Goal: Feedback & Contribution: Submit feedback/report problem

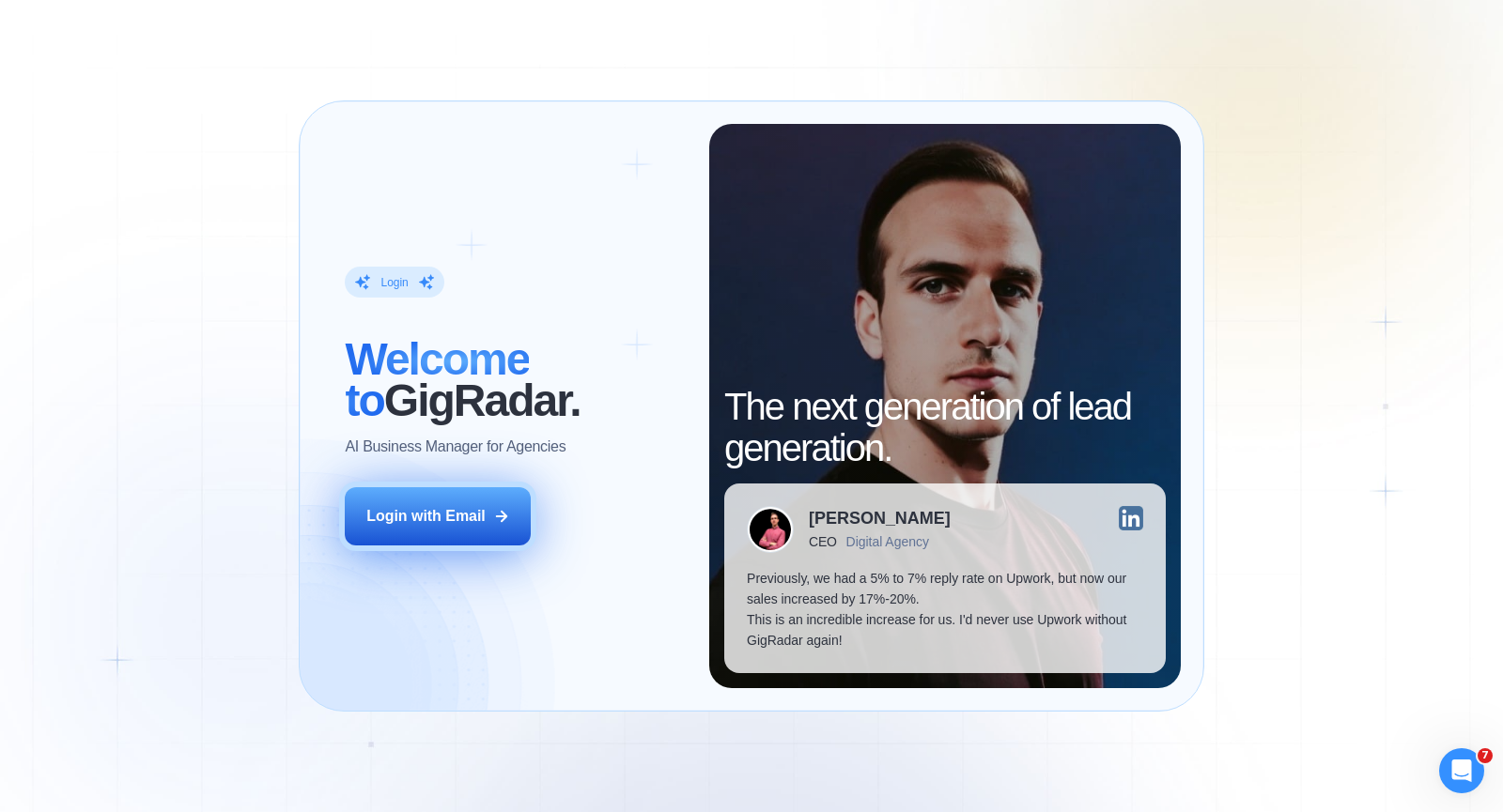
click at [443, 525] on div "Login with Email" at bounding box center [426, 516] width 120 height 20
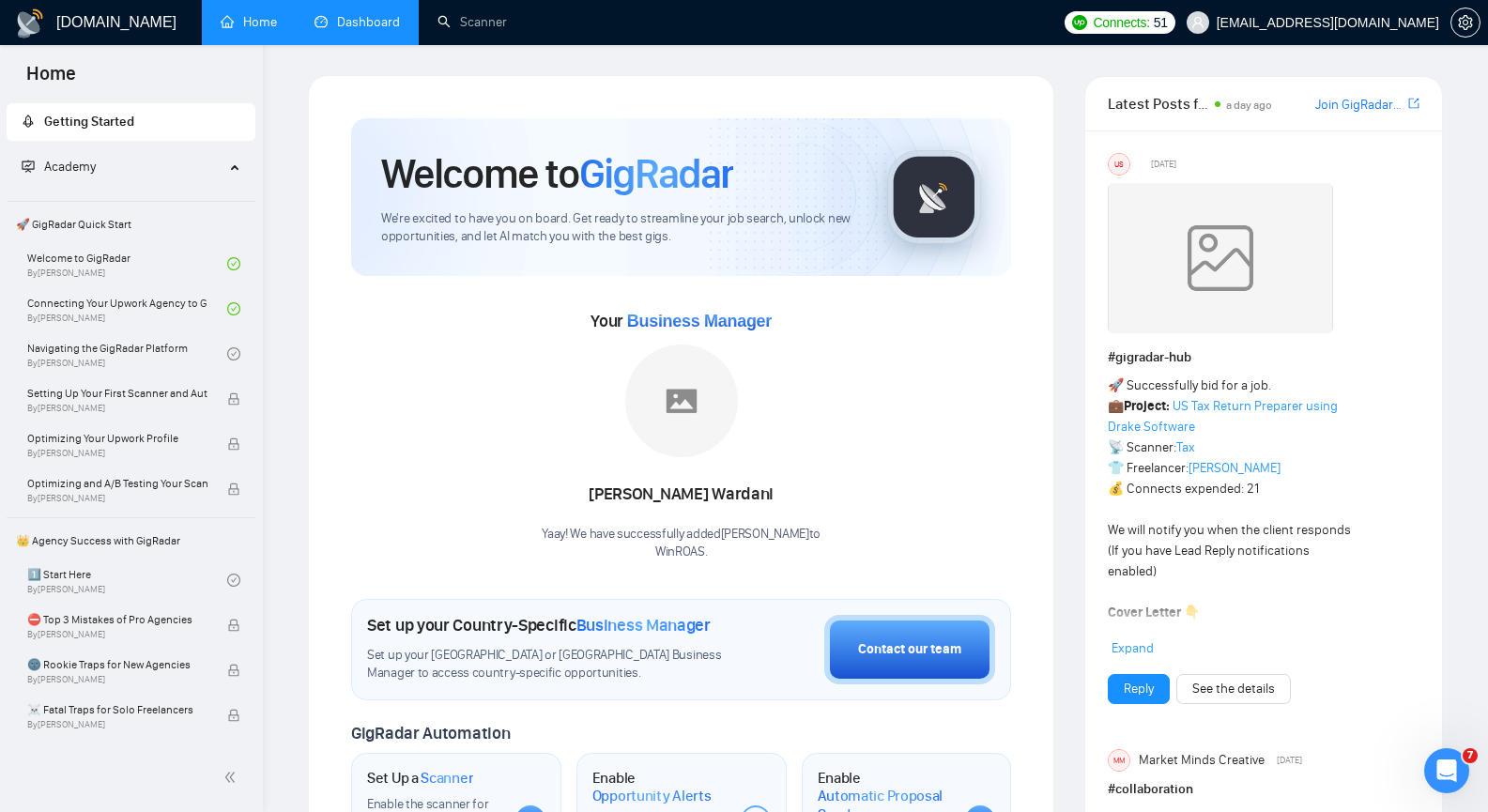
click at [382, 15] on link "Dashboard" at bounding box center [357, 22] width 86 height 16
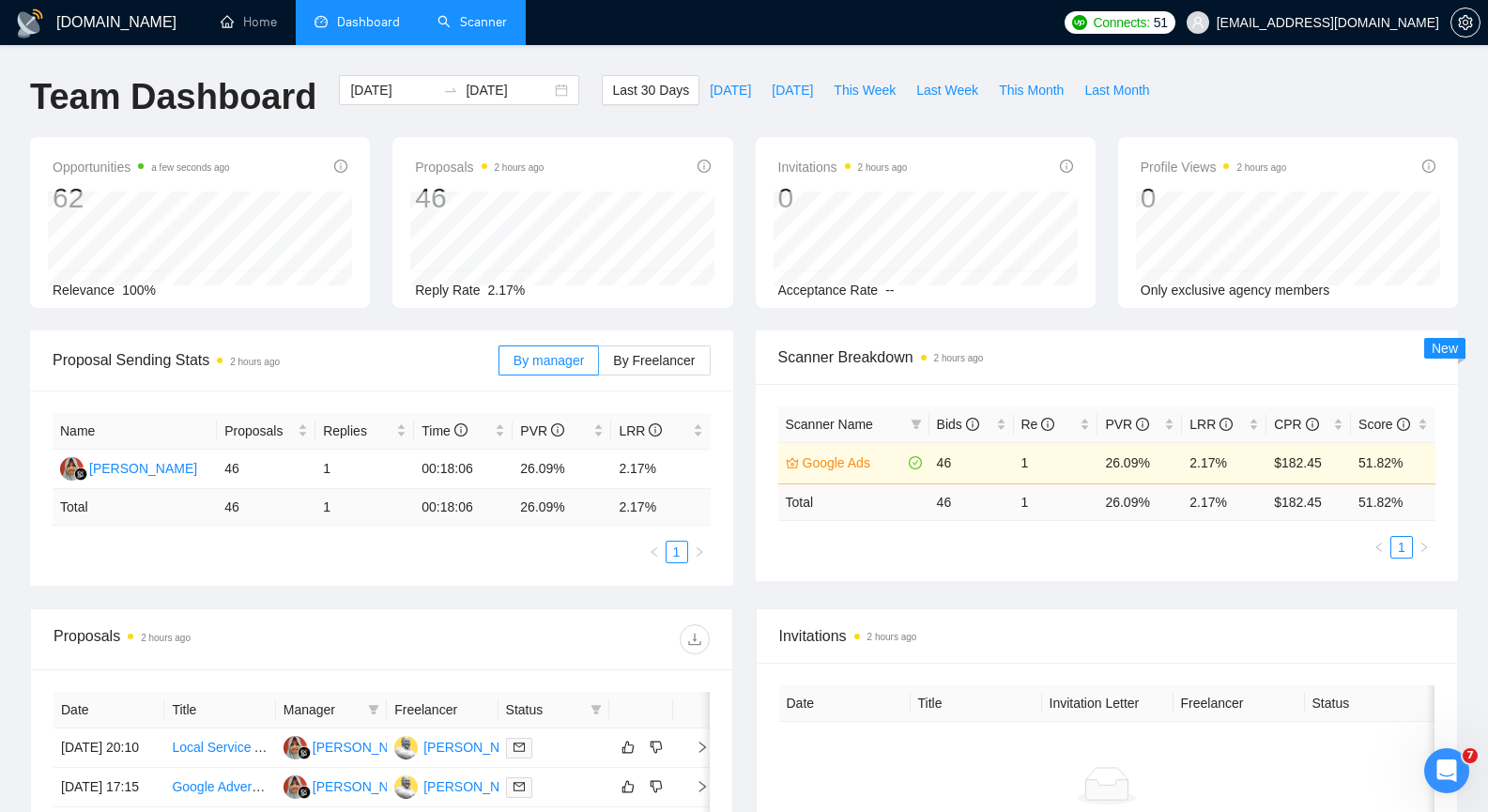
click at [479, 29] on link "Scanner" at bounding box center [473, 22] width 69 height 16
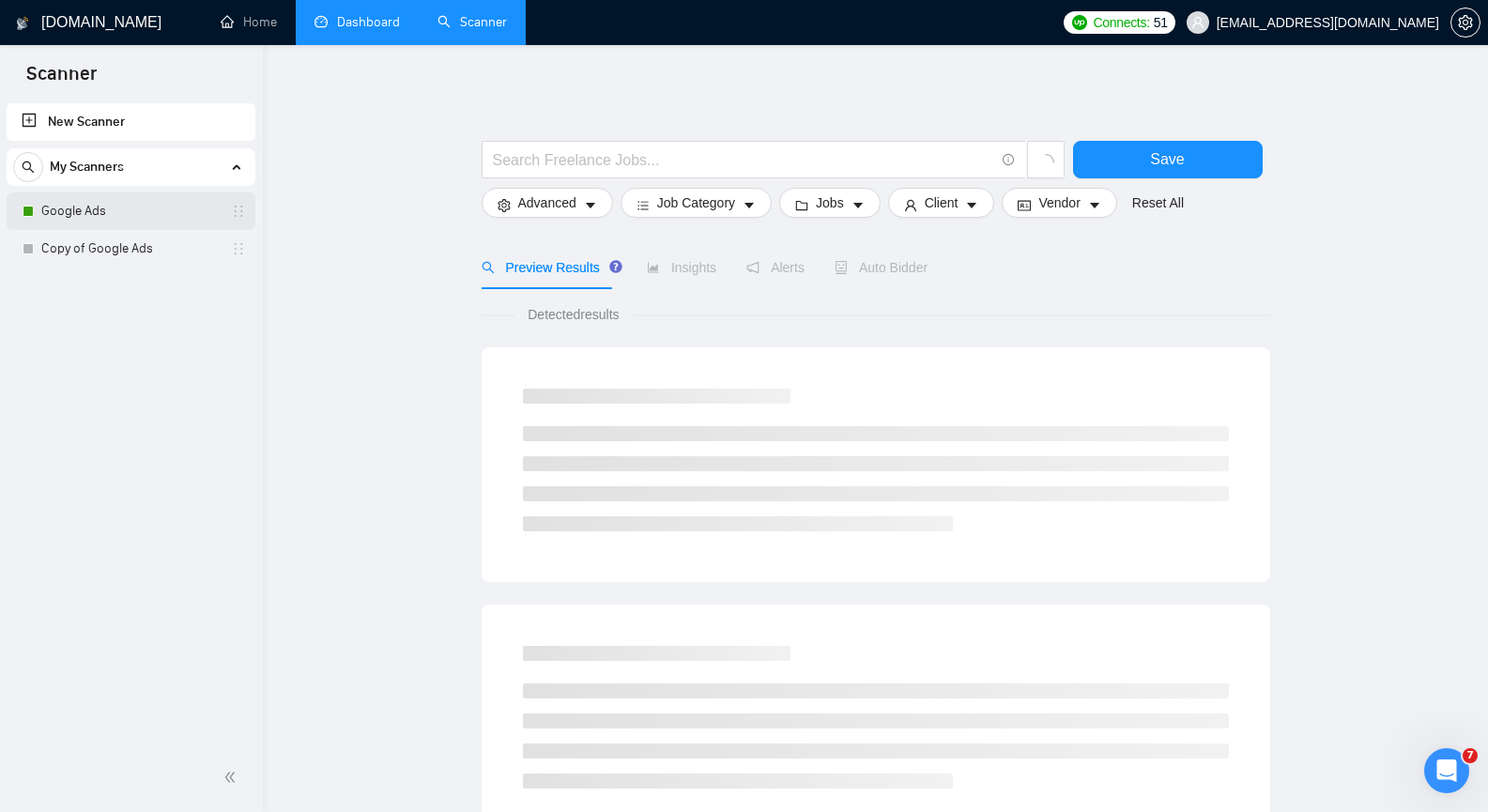
click at [84, 202] on link "Google Ads" at bounding box center [130, 211] width 178 height 38
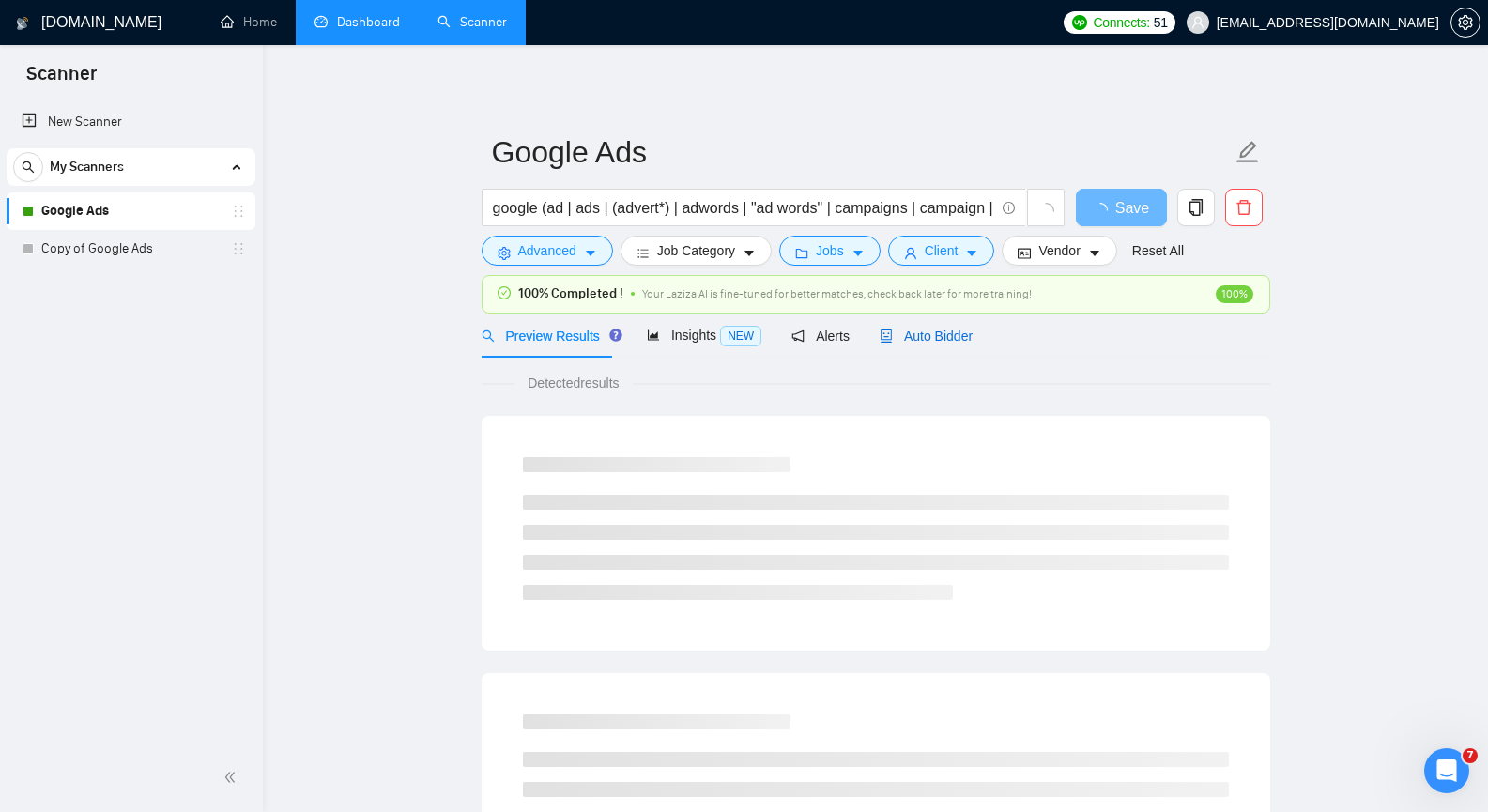
click at [909, 336] on span "Auto Bidder" at bounding box center [926, 337] width 93 height 15
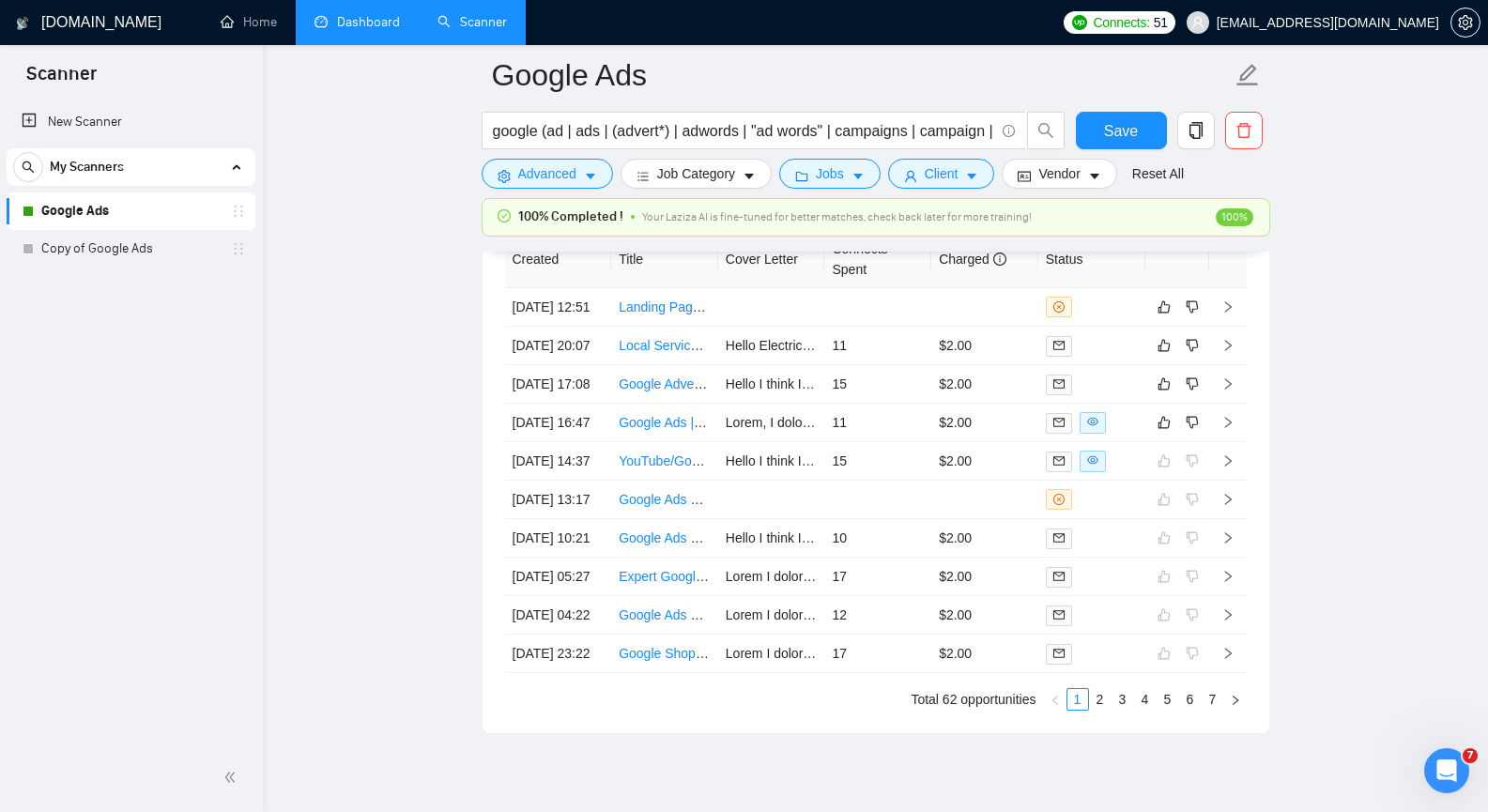
scroll to position [4694, 0]
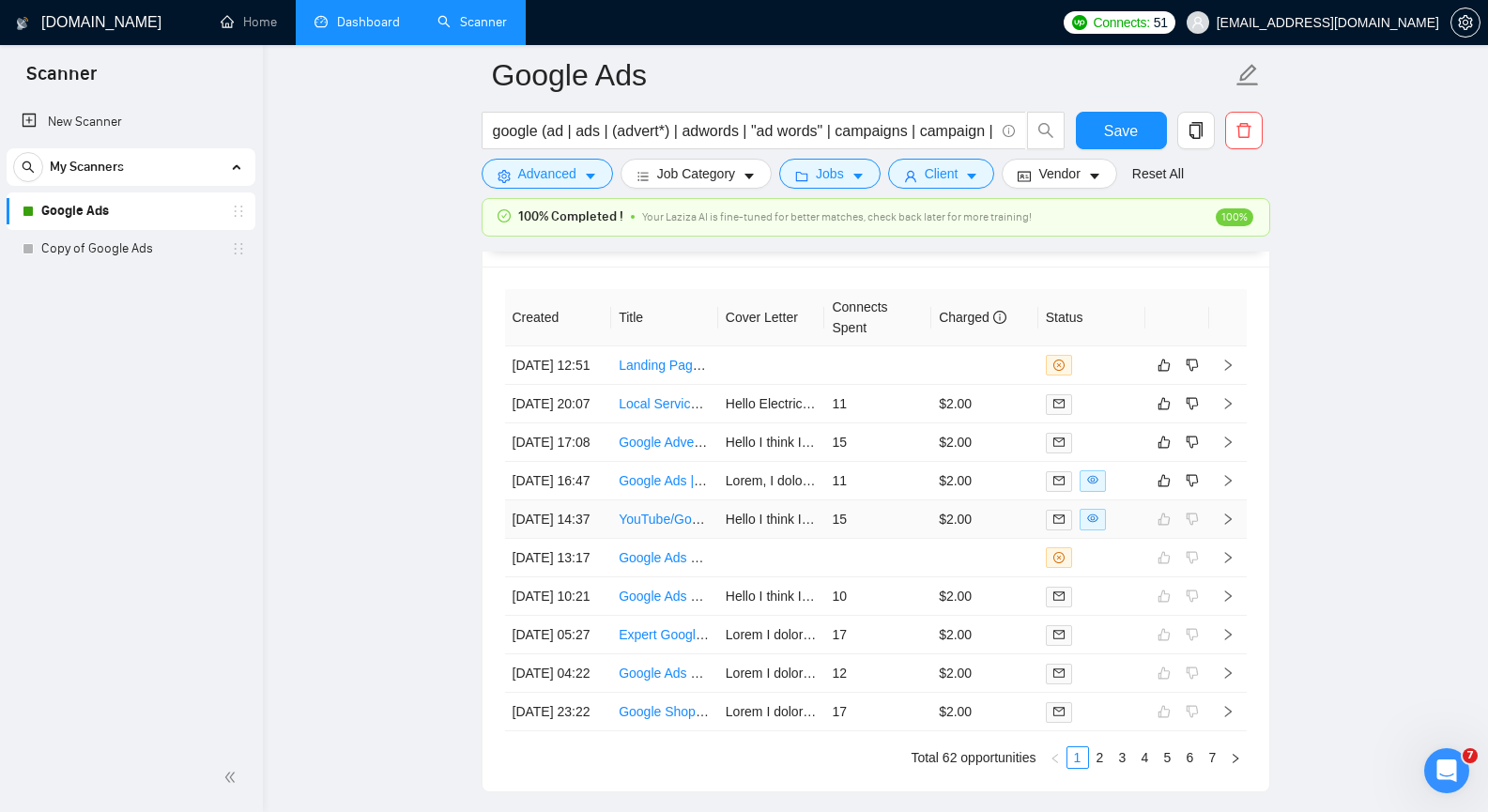
click at [1231, 526] on icon "right" at bounding box center [1229, 520] width 14 height 14
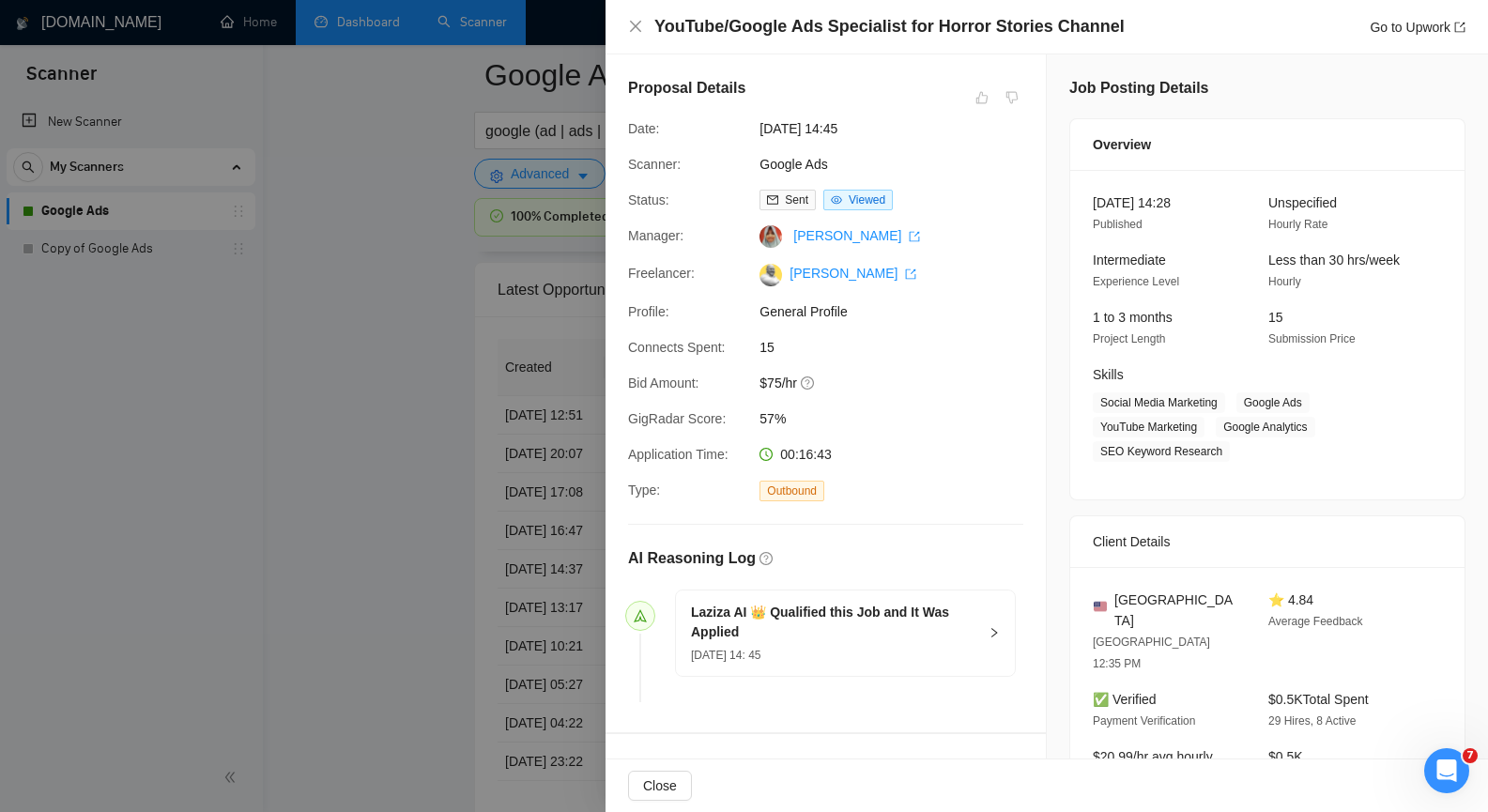
scroll to position [4600, 0]
click at [635, 23] on icon "close" at bounding box center [636, 26] width 15 height 15
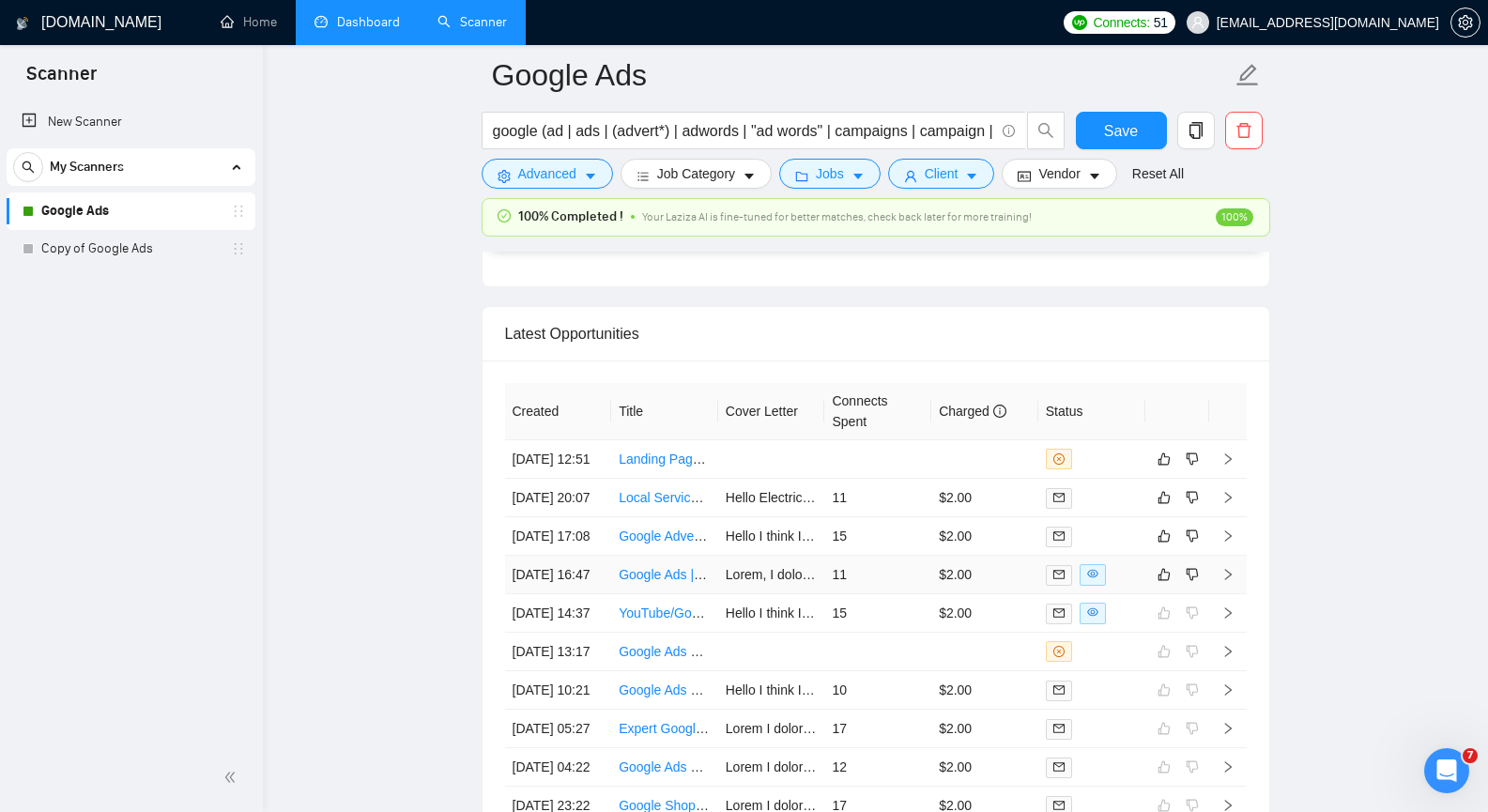
click at [1223, 582] on icon "right" at bounding box center [1229, 575] width 14 height 14
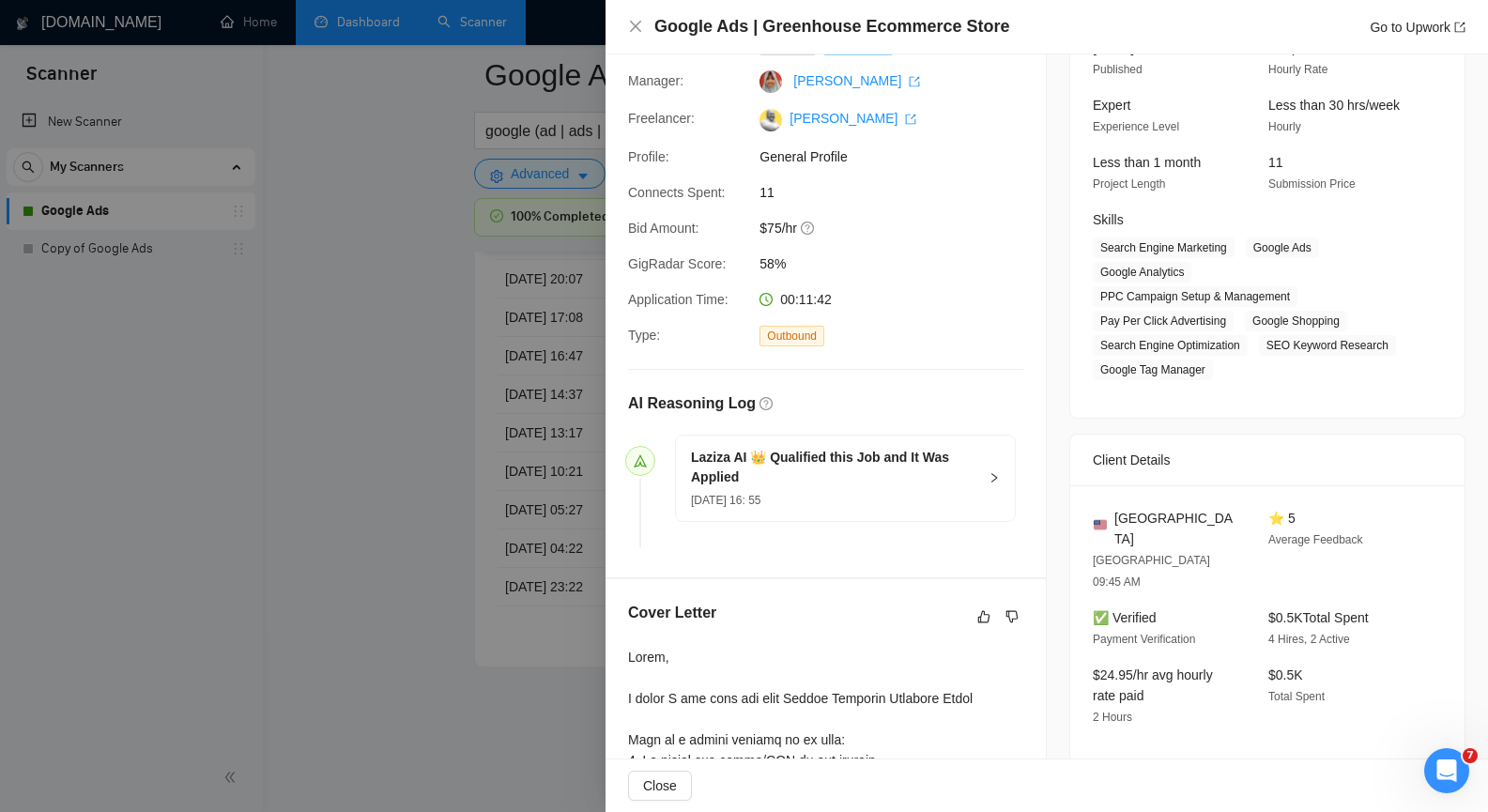
scroll to position [139, 0]
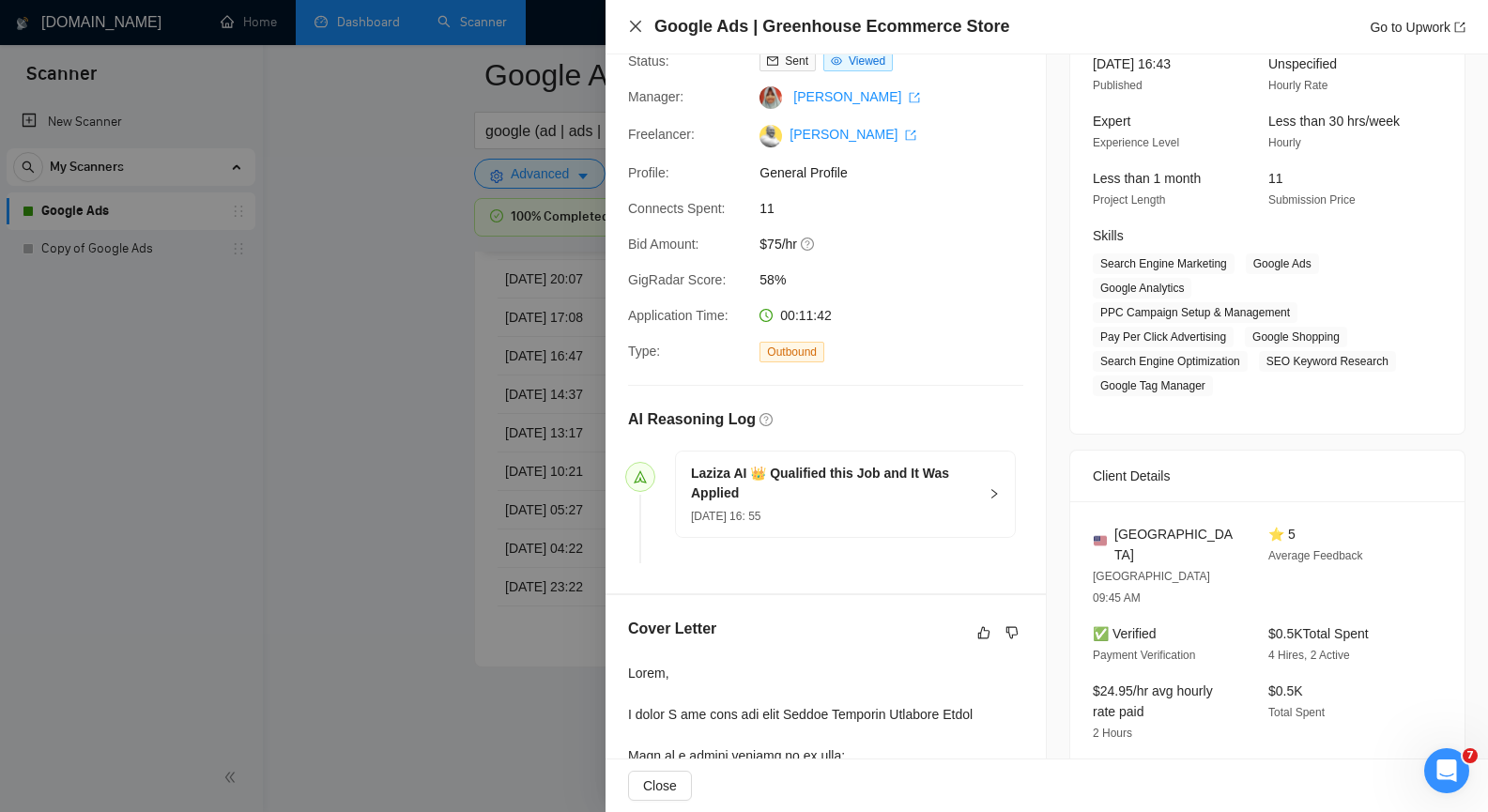
click at [633, 21] on icon "close" at bounding box center [636, 26] width 15 height 15
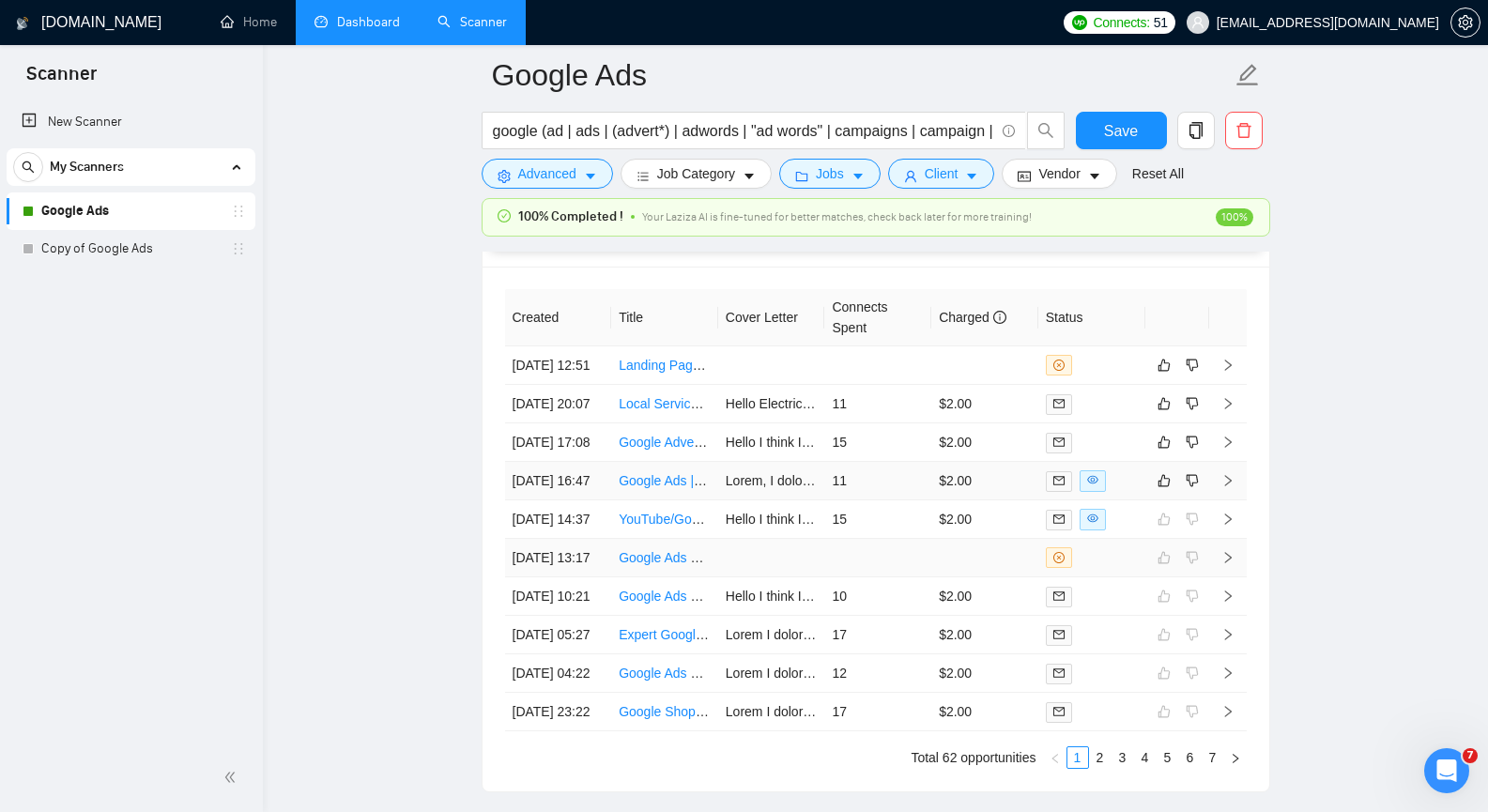
scroll to position [4694, 0]
click at [1227, 371] on icon "right" at bounding box center [1227, 365] width 7 height 12
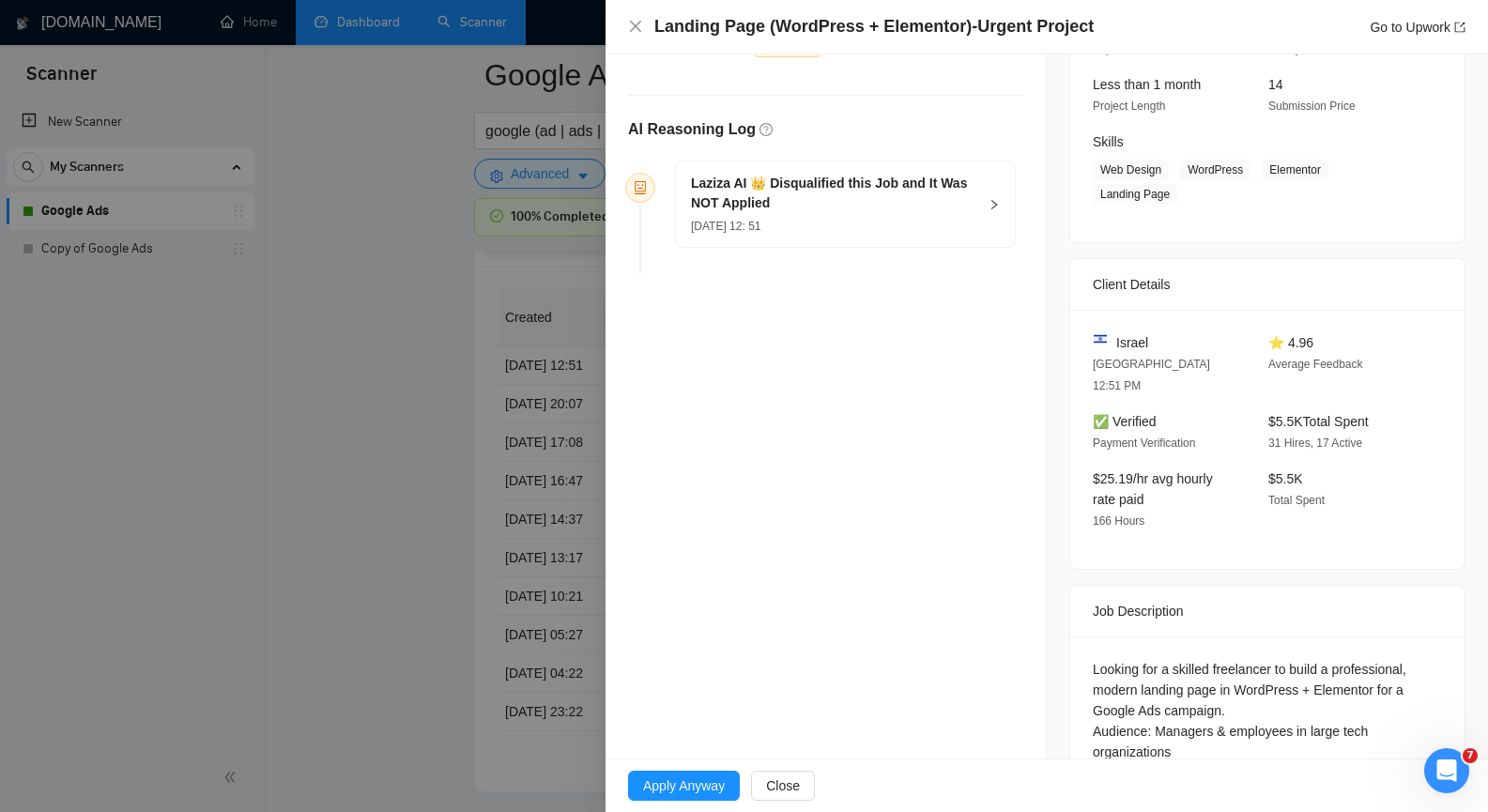
scroll to position [327, 0]
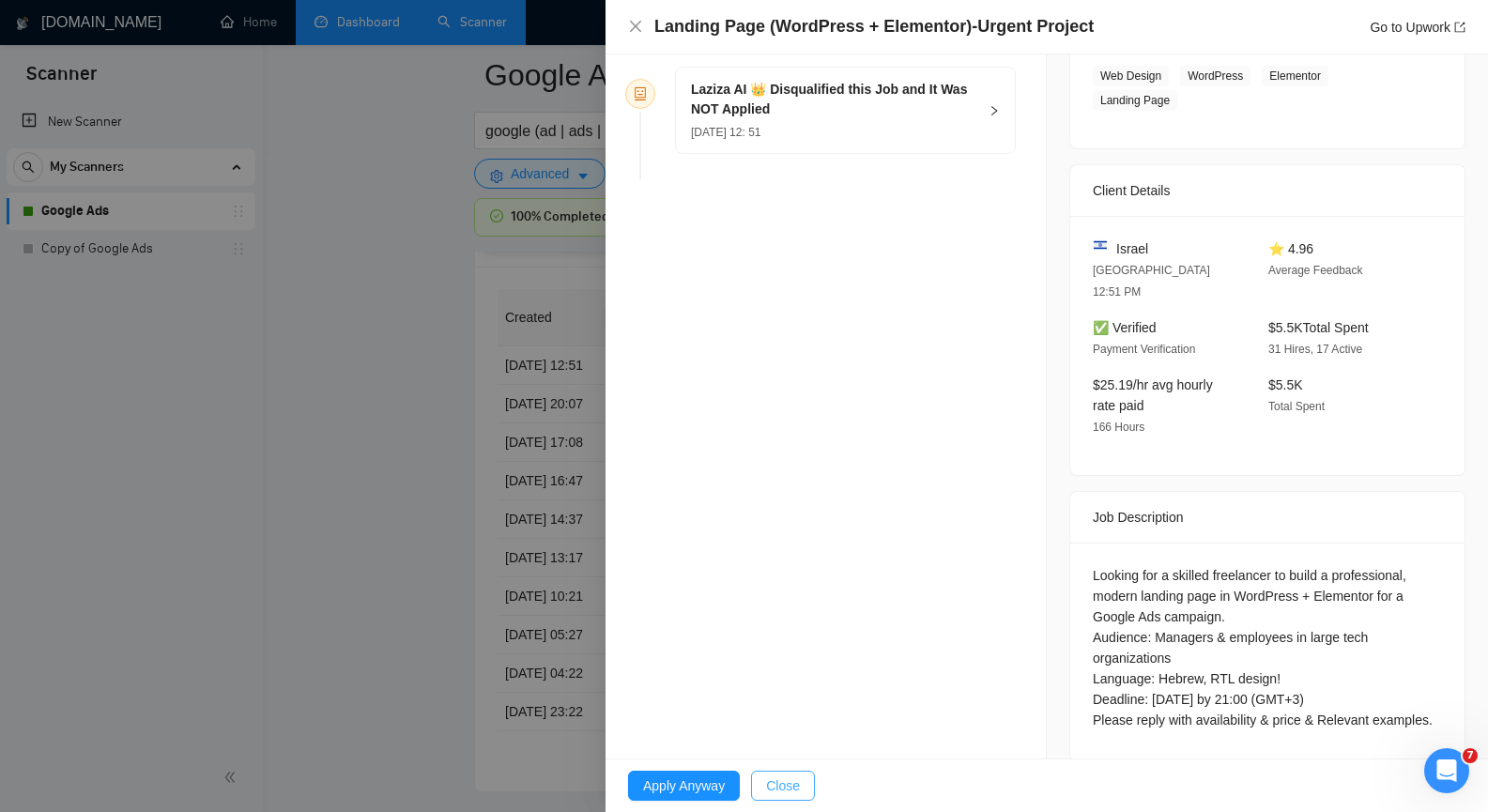
click at [800, 776] on button "Close" at bounding box center [783, 785] width 64 height 30
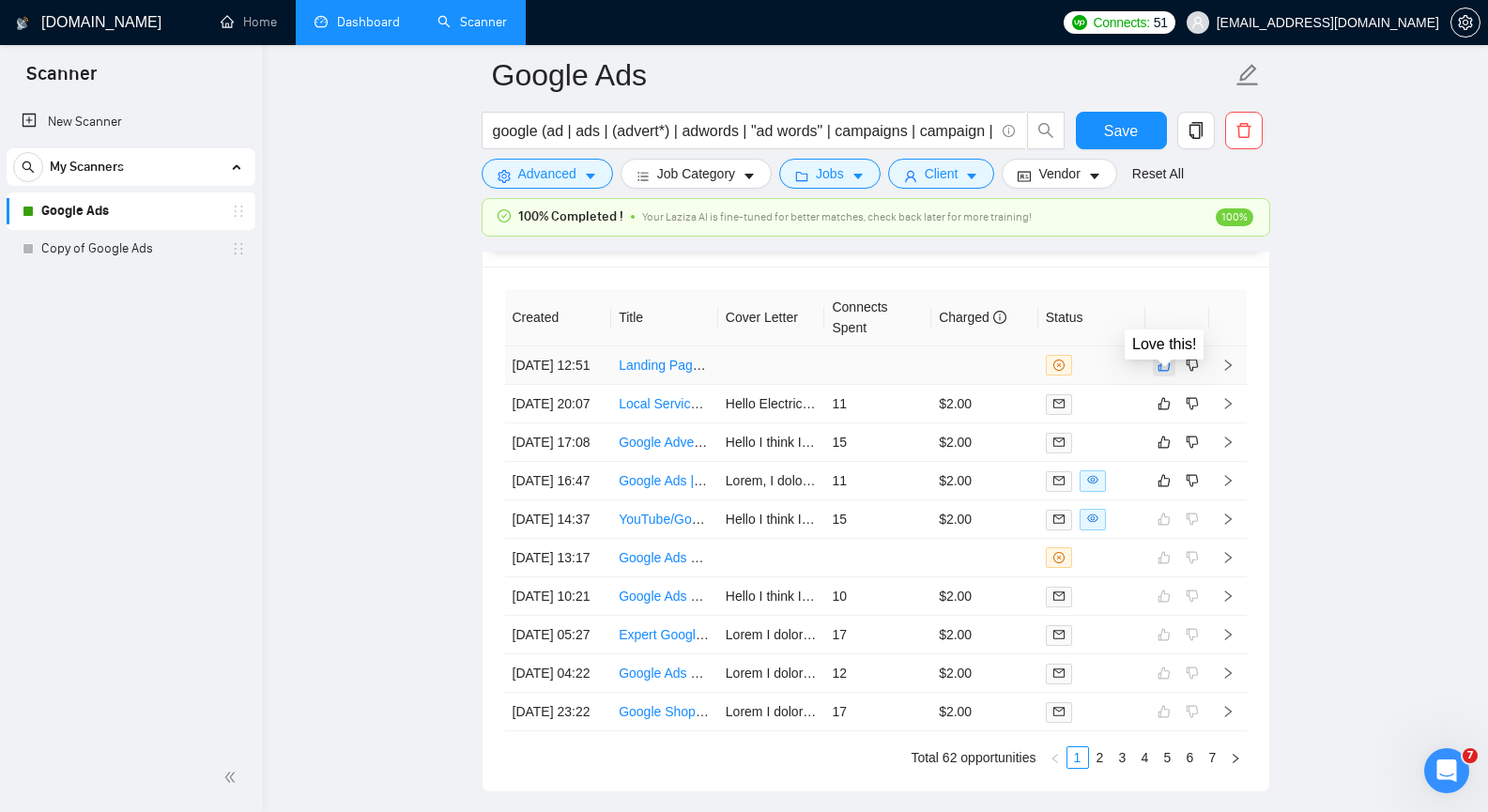
click at [1168, 369] on icon "like" at bounding box center [1164, 365] width 14 height 15
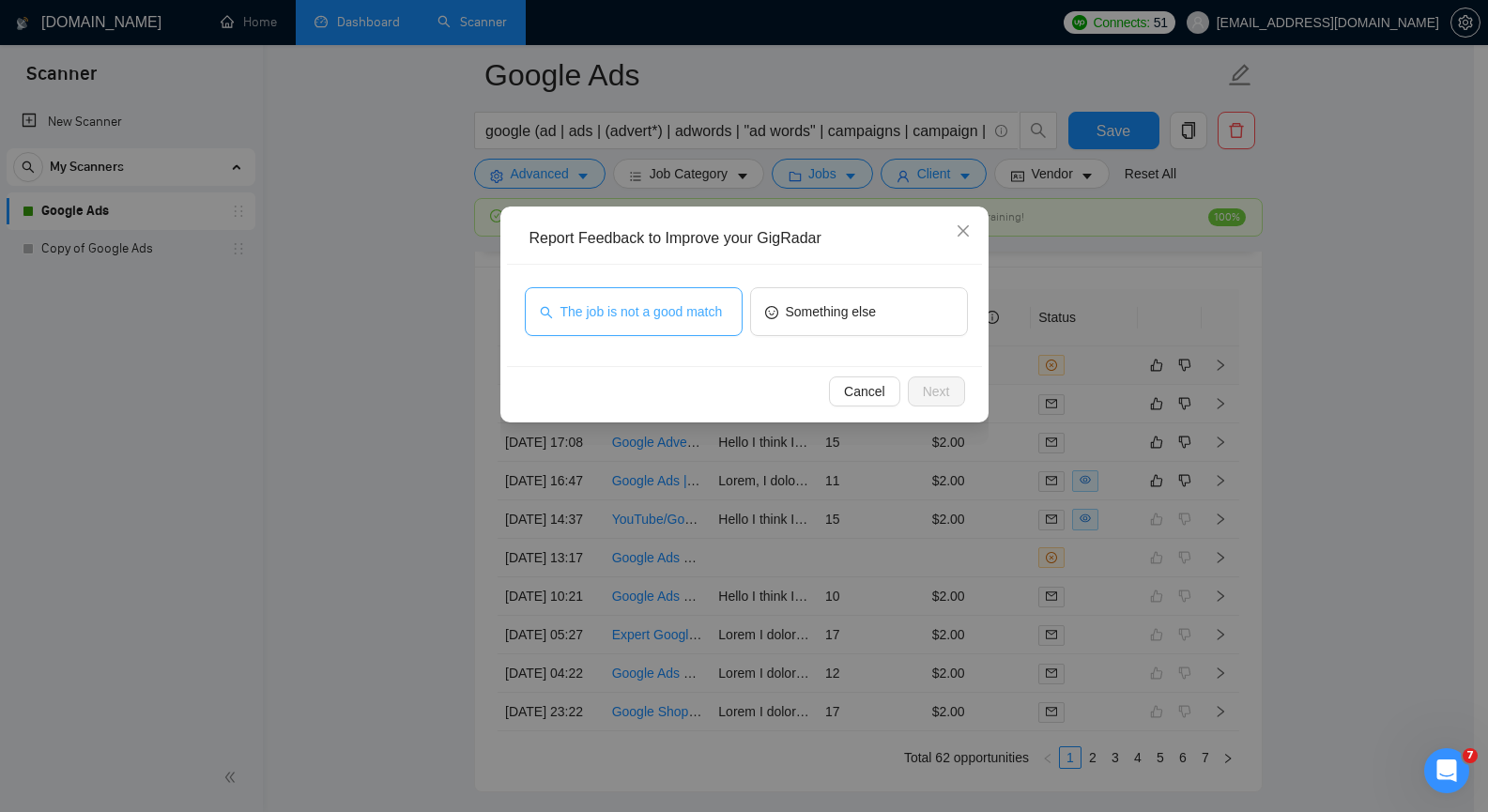
click at [675, 312] on span "The job is not a good match" at bounding box center [641, 311] width 162 height 20
click at [929, 388] on span "Next" at bounding box center [936, 391] width 27 height 20
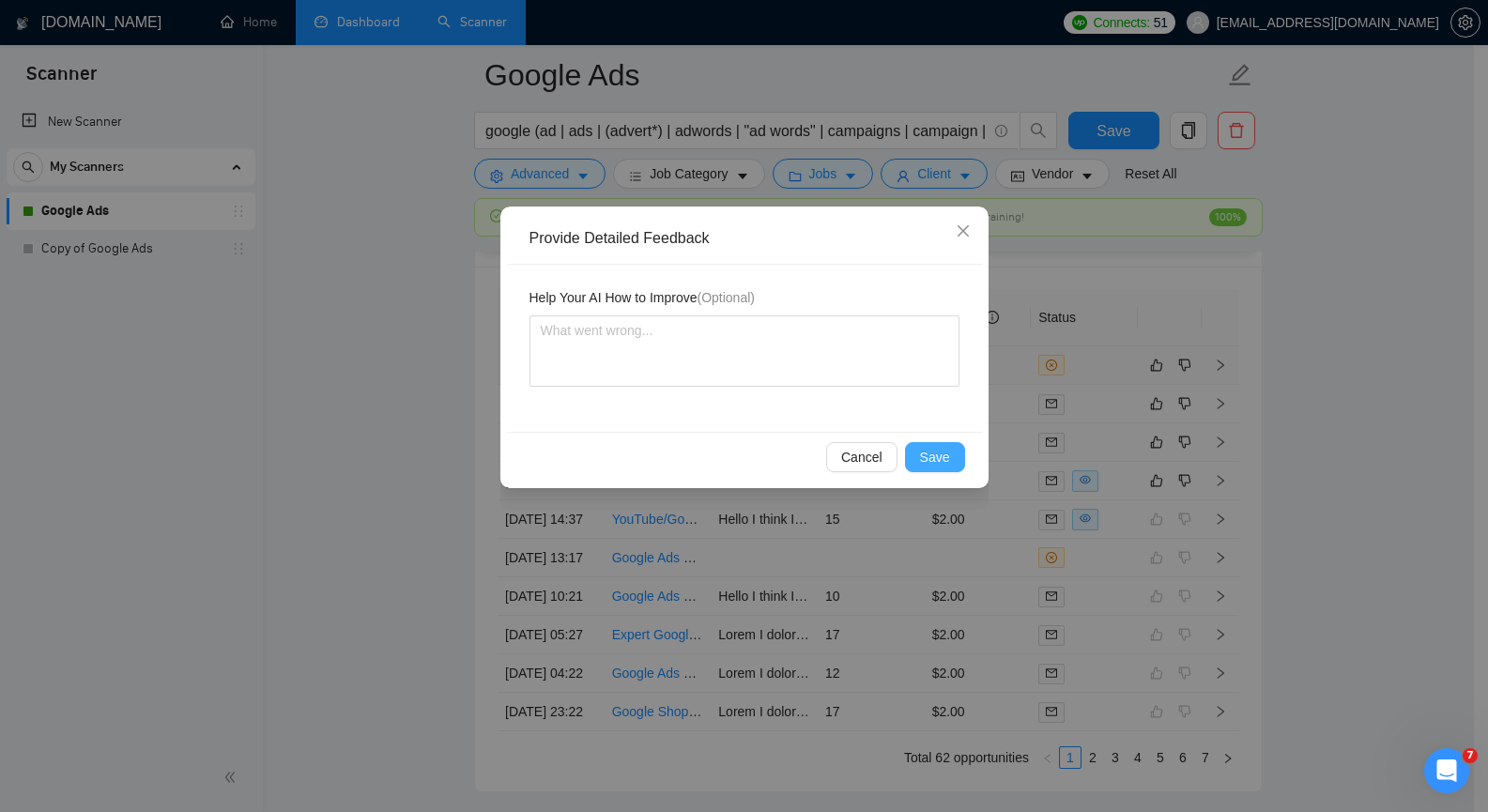
click at [933, 458] on span "Save" at bounding box center [934, 456] width 30 height 20
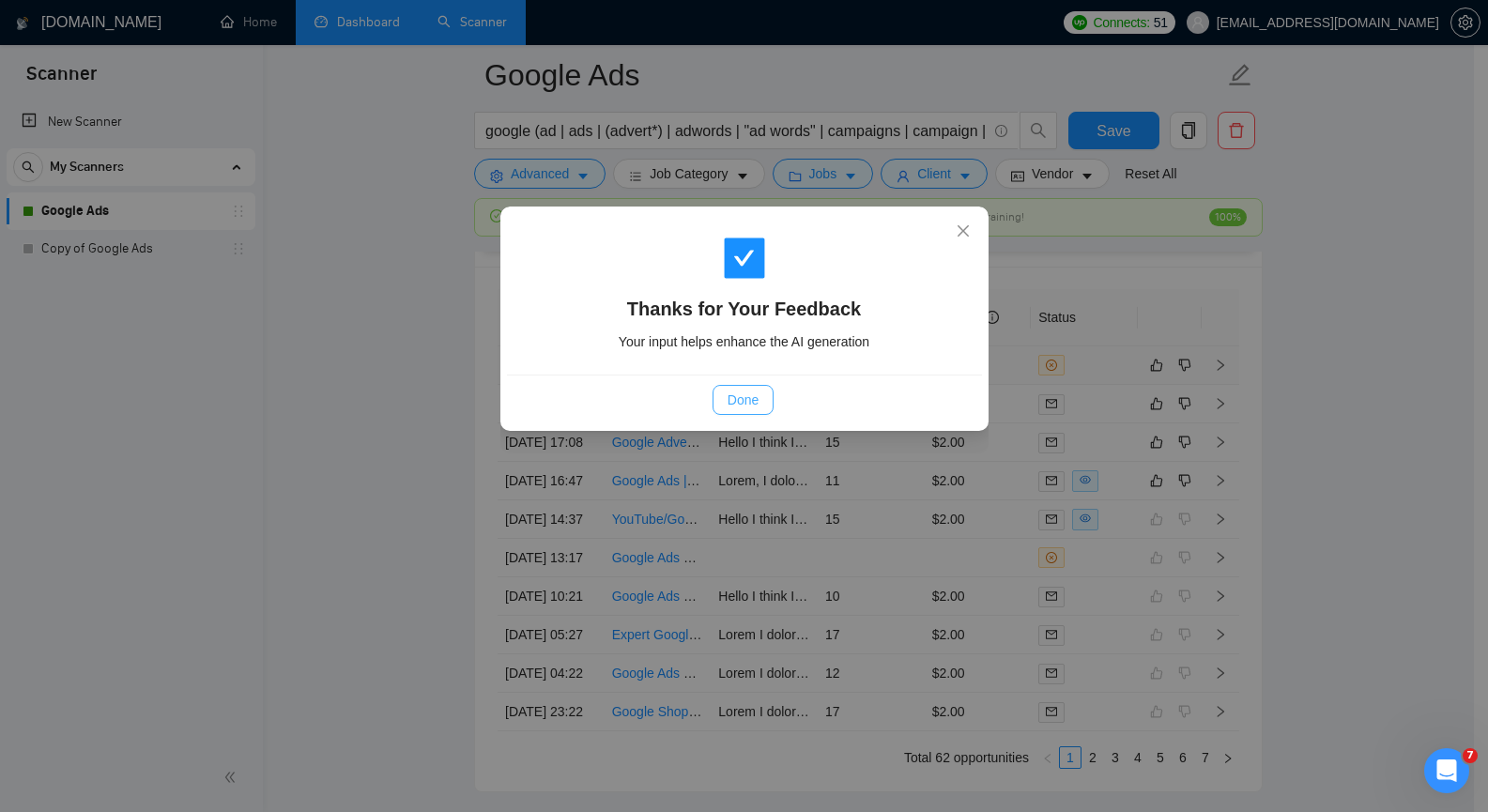
click at [737, 400] on span "Done" at bounding box center [743, 399] width 31 height 20
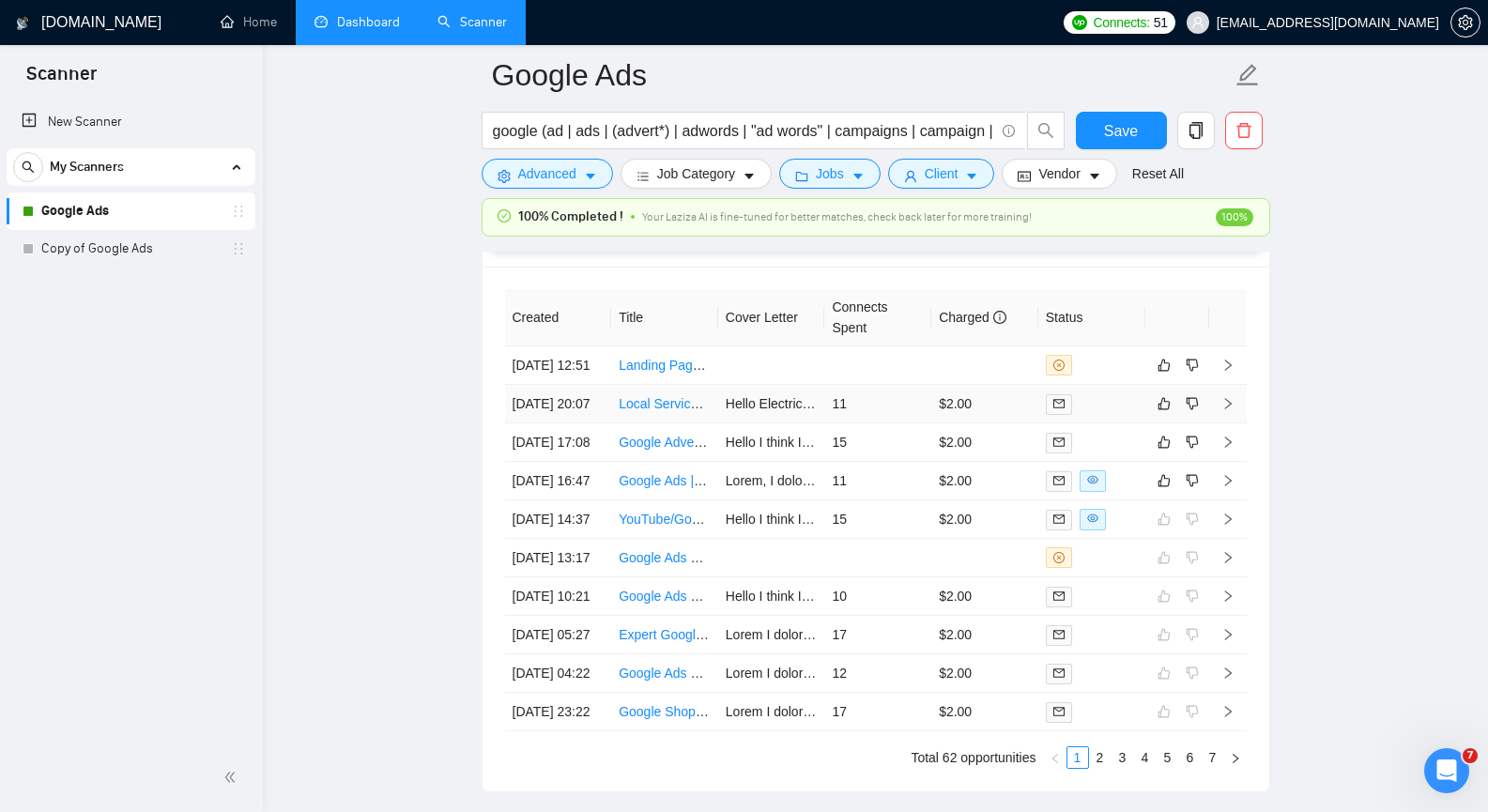
click at [1231, 410] on icon "right" at bounding box center [1229, 404] width 14 height 14
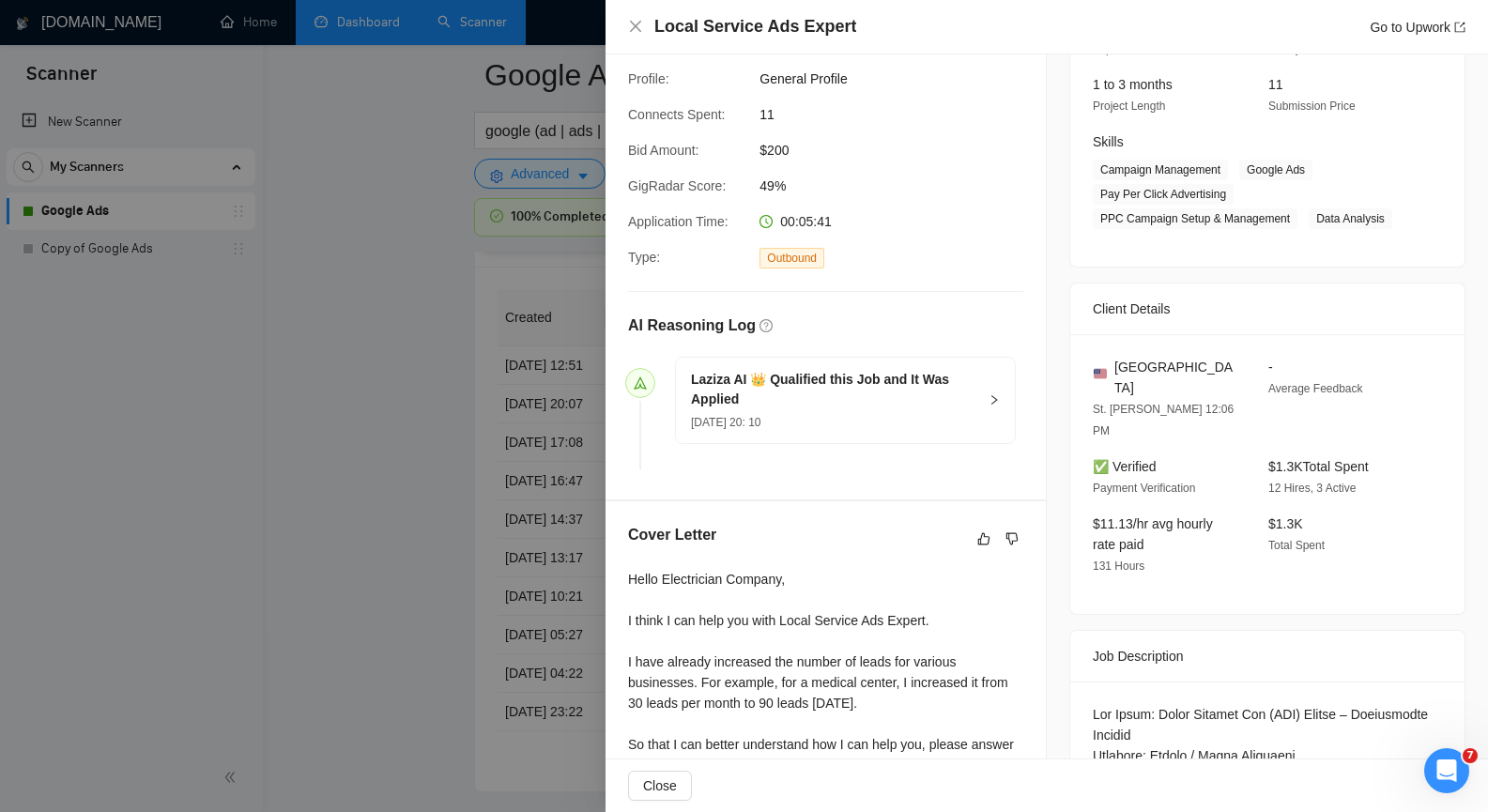
scroll to position [139, 0]
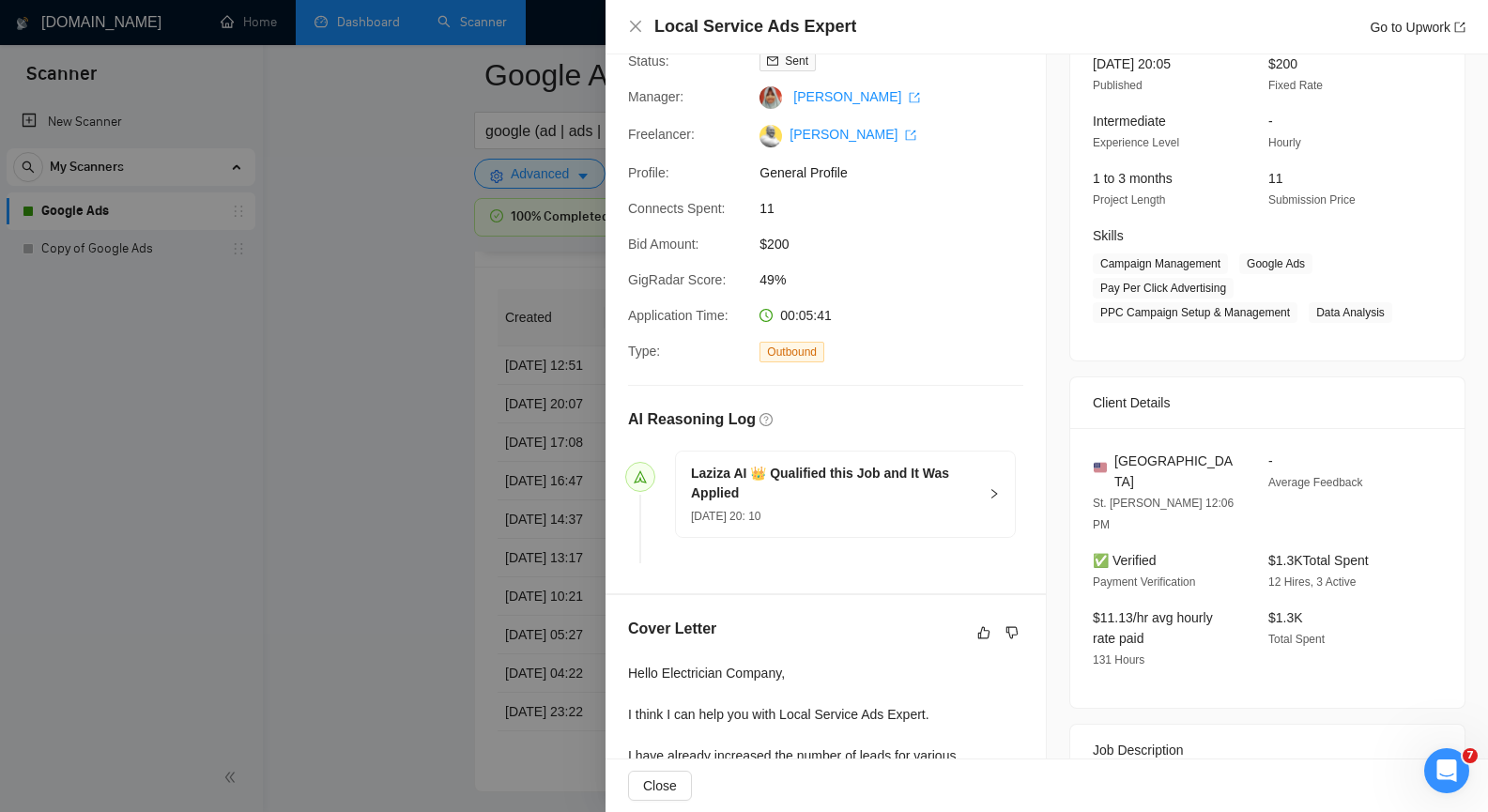
click at [643, 30] on div "Local Service Ads Expert Go to Upwork" at bounding box center [1046, 27] width 837 height 23
click at [633, 29] on icon "close" at bounding box center [636, 26] width 12 height 12
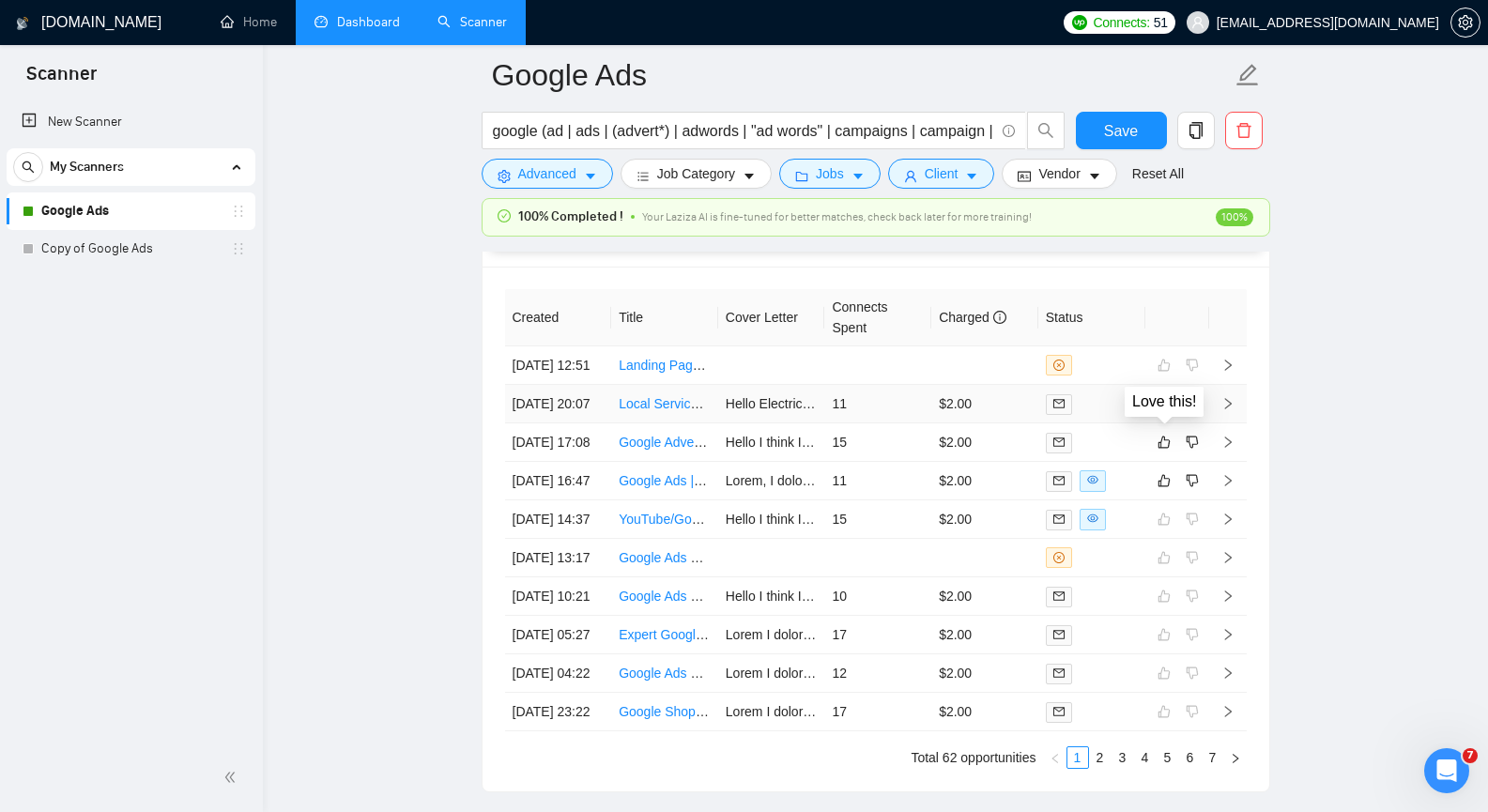
click at [1162, 415] on button "button" at bounding box center [1163, 403] width 22 height 22
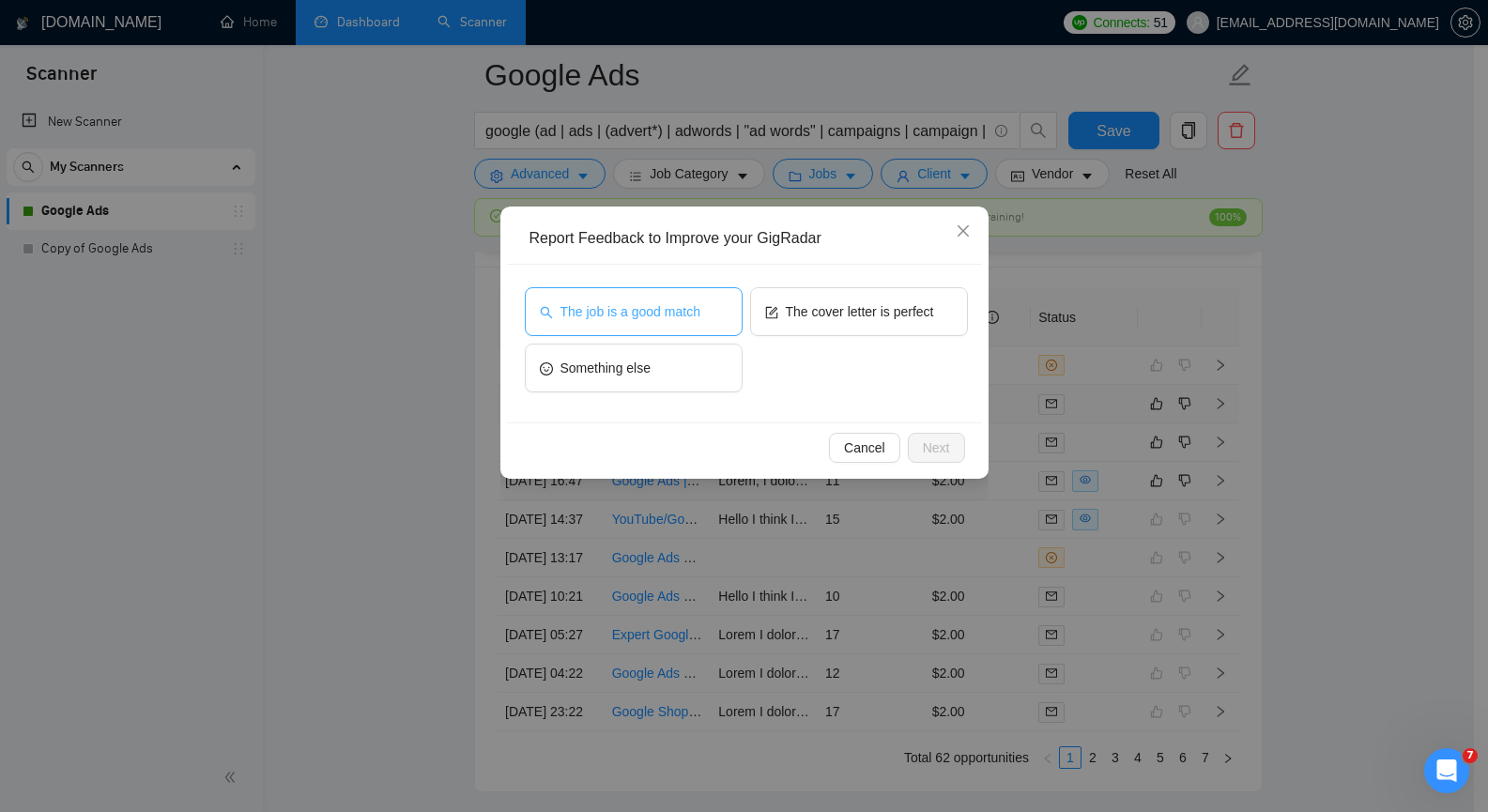
click at [716, 313] on button "The job is a good match" at bounding box center [634, 311] width 218 height 49
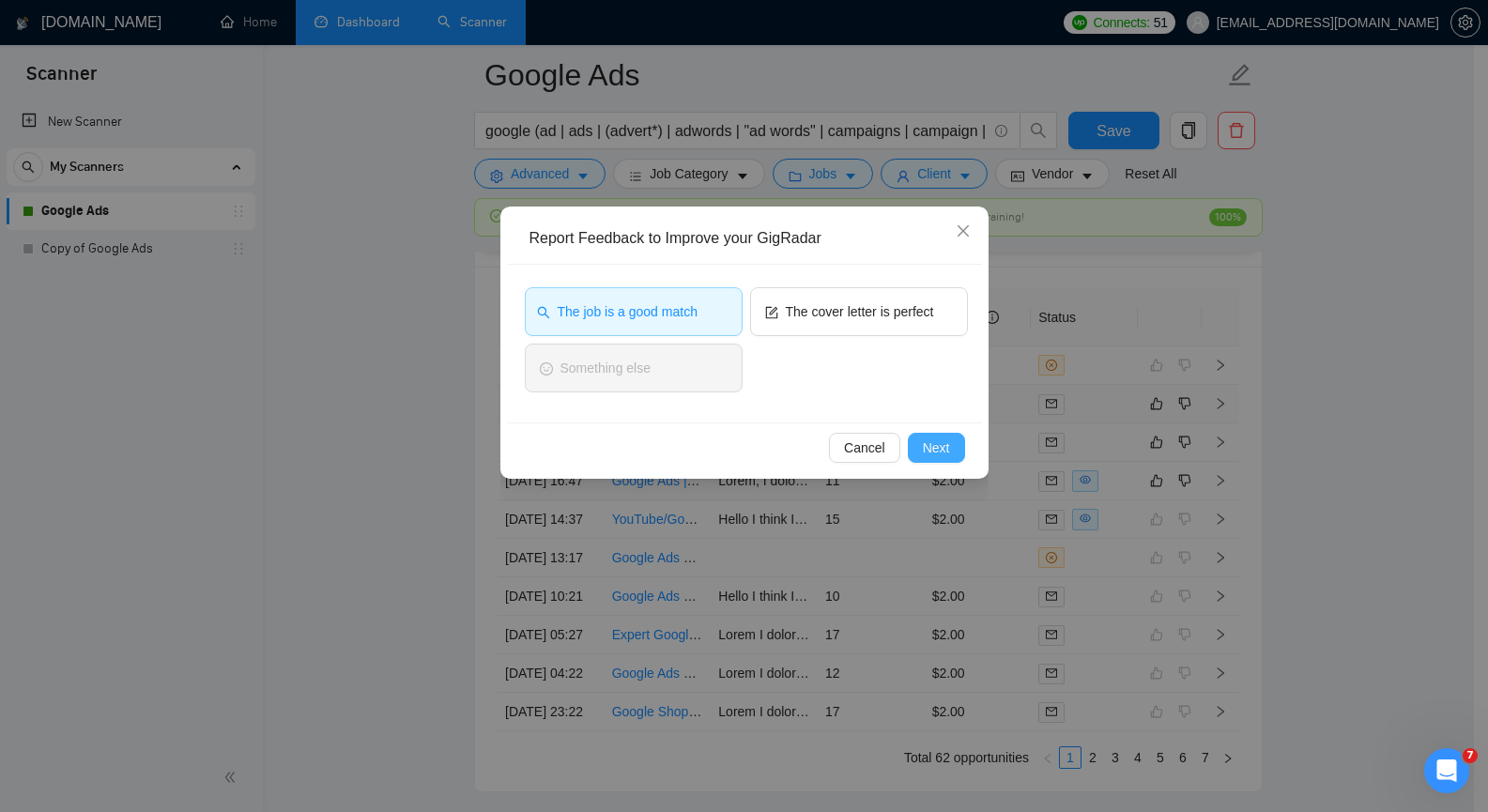
click at [934, 448] on span "Next" at bounding box center [936, 447] width 27 height 20
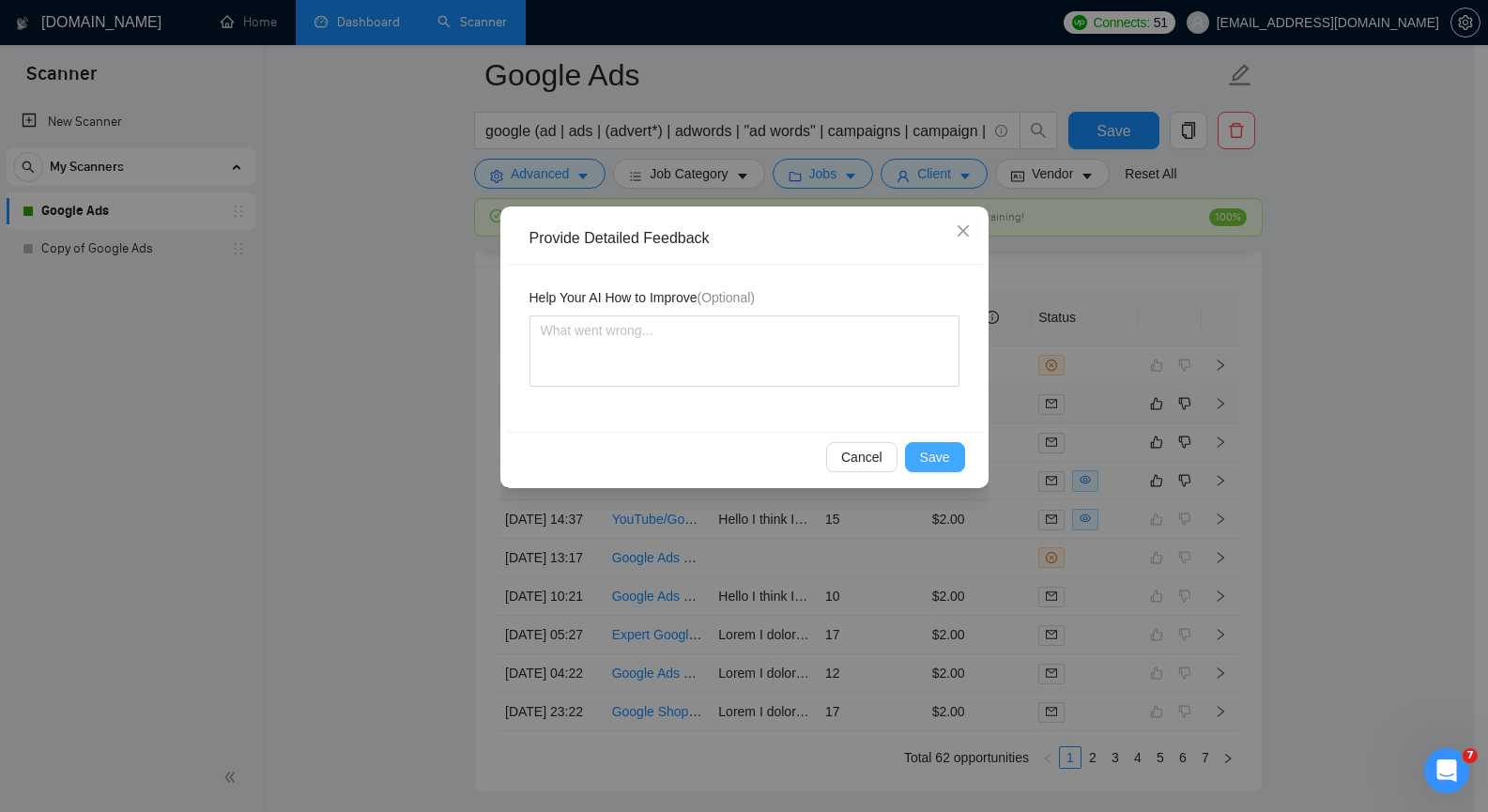
click at [934, 452] on span "Save" at bounding box center [934, 456] width 30 height 20
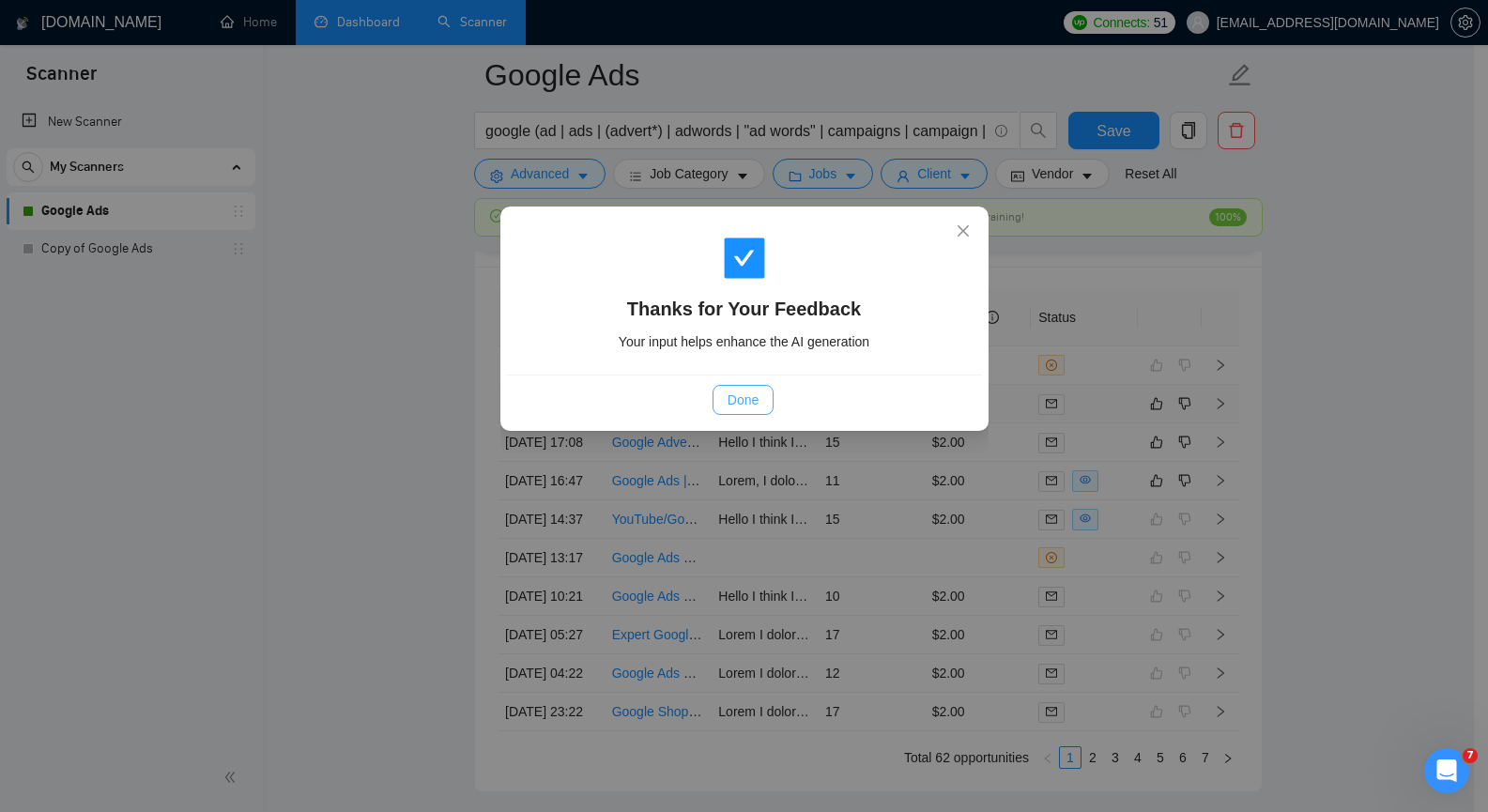
click at [746, 395] on span "Done" at bounding box center [743, 399] width 31 height 20
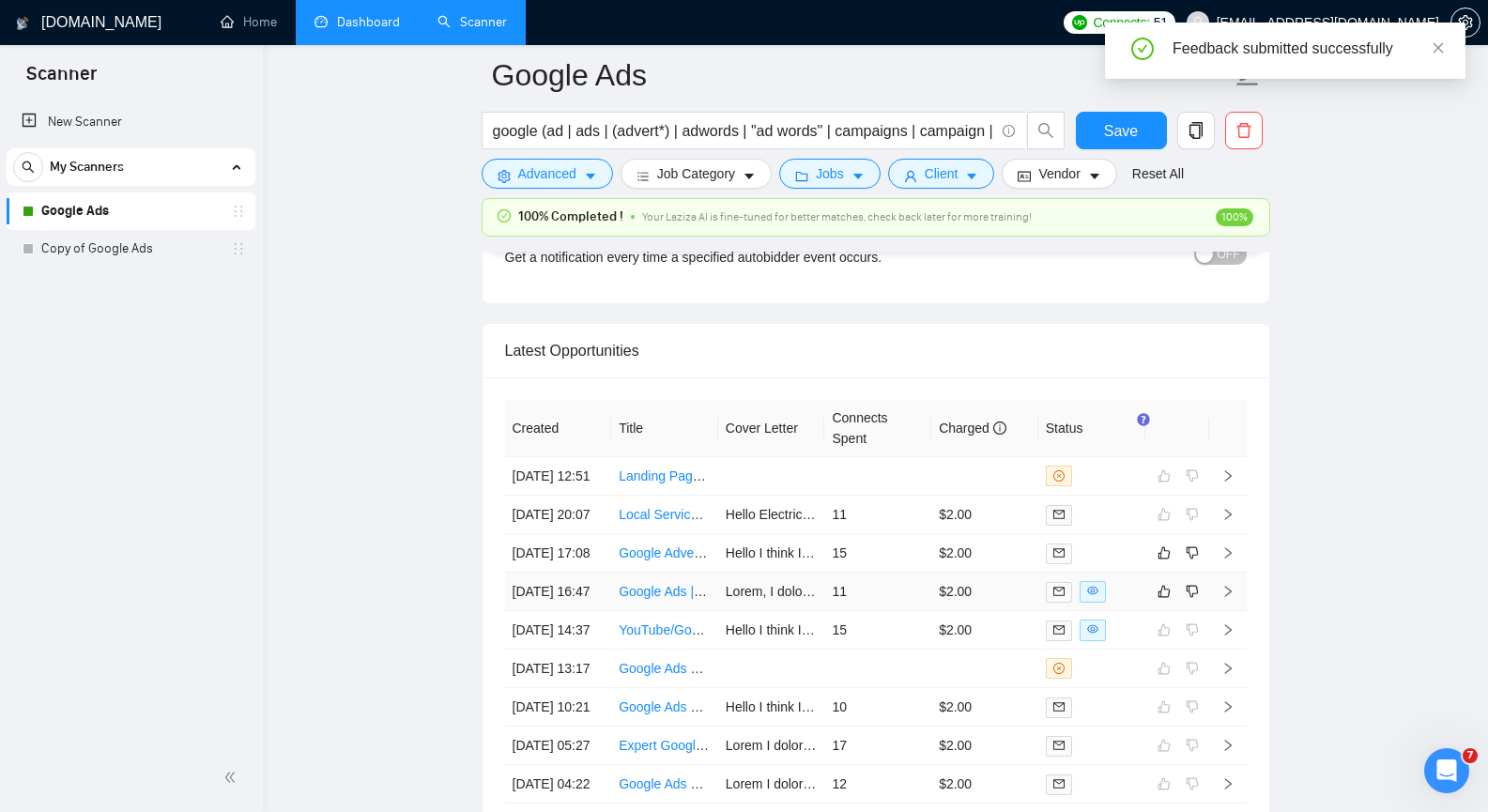
scroll to position [4600, 0]
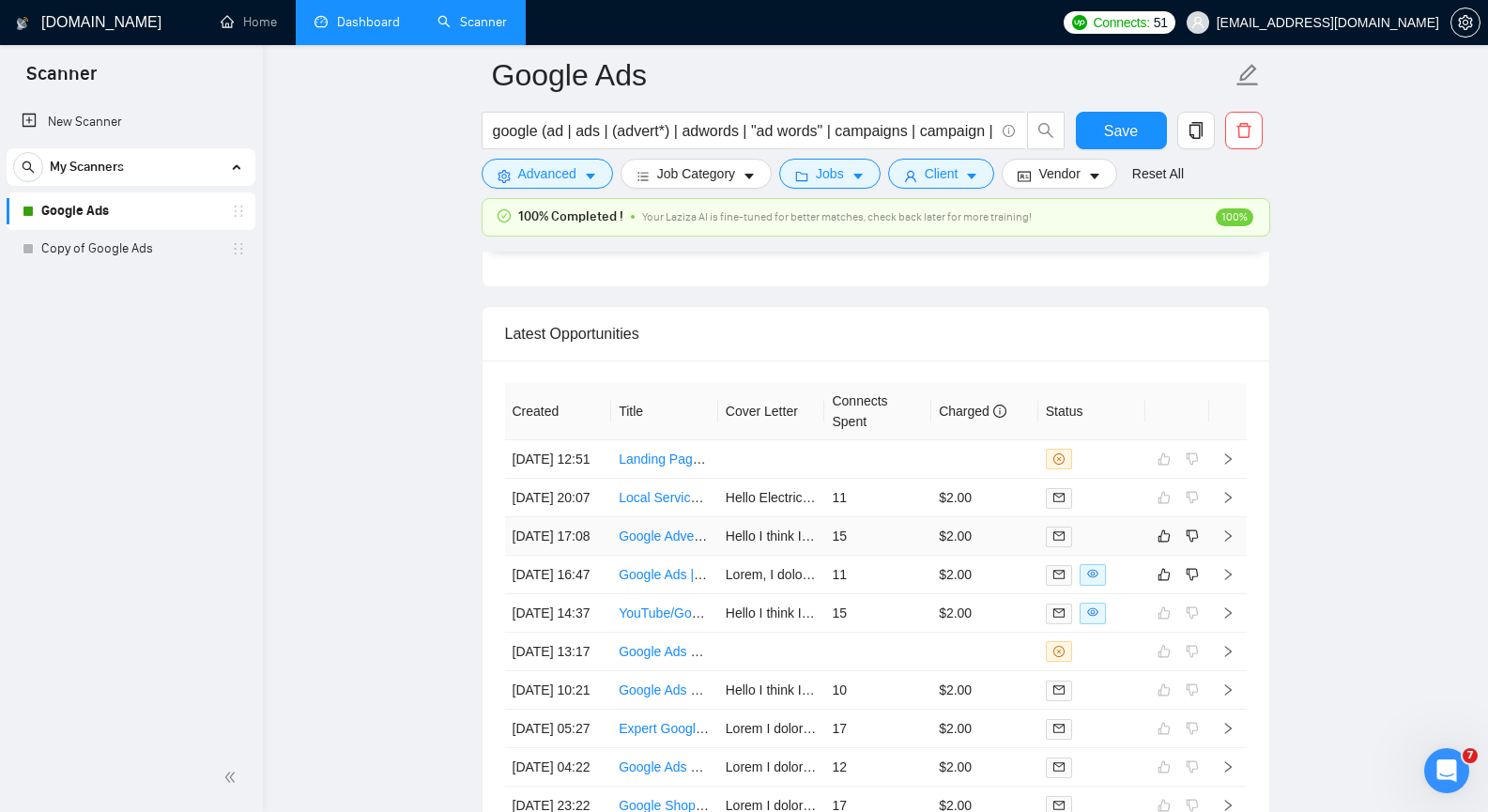
click at [1227, 543] on icon "right" at bounding box center [1229, 536] width 14 height 14
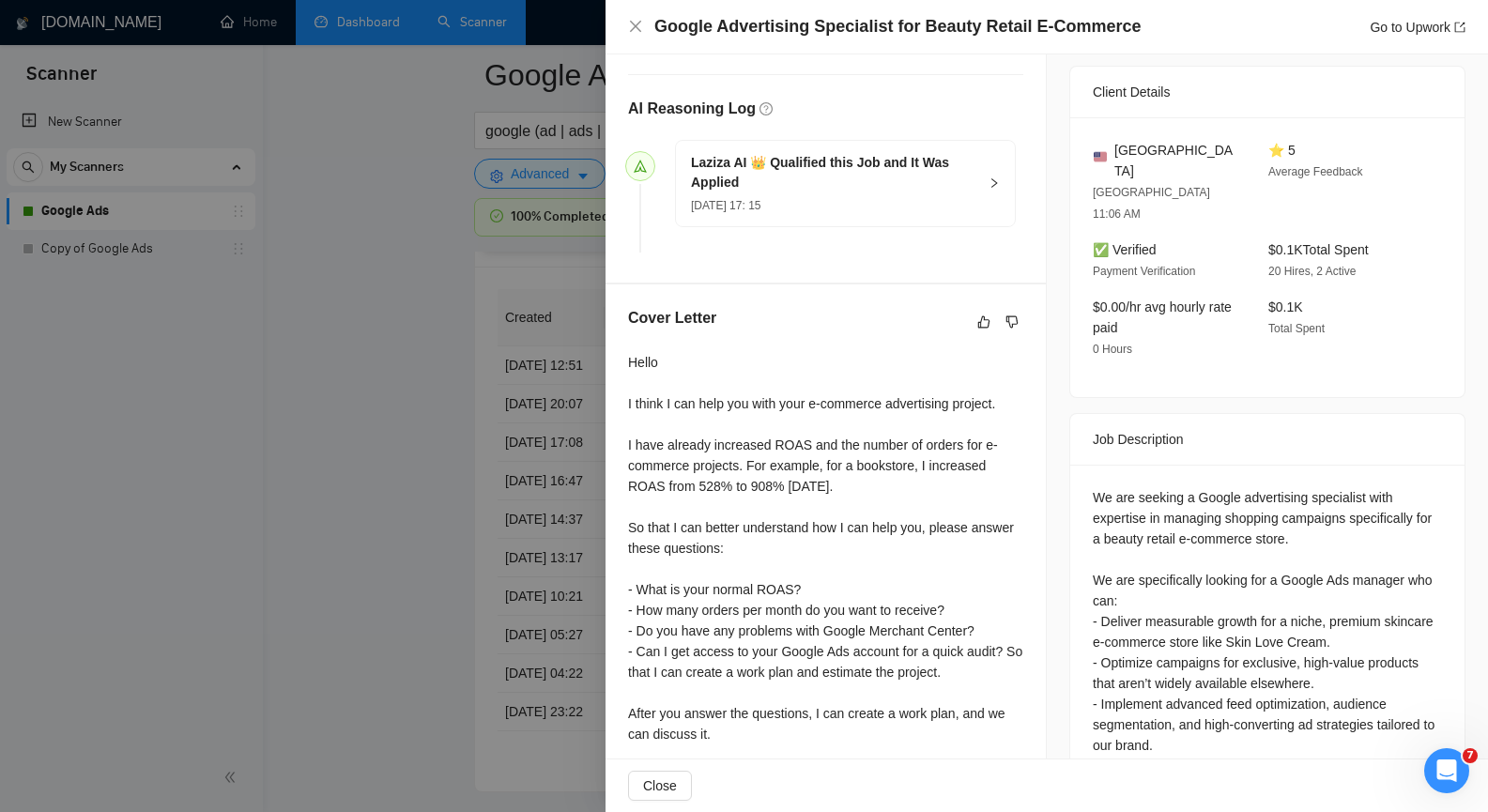
scroll to position [443, 0]
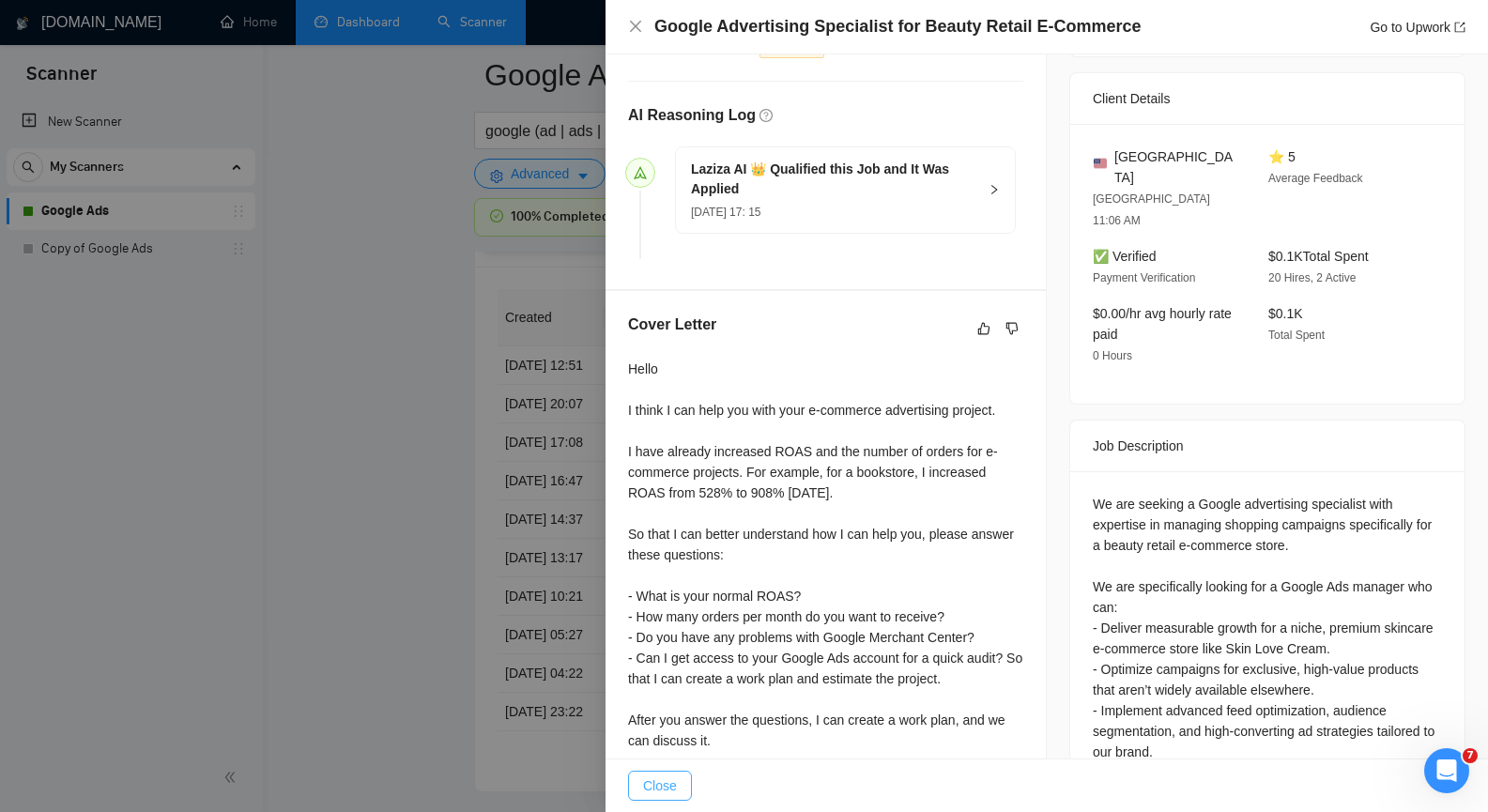
click at [668, 785] on span "Close" at bounding box center [660, 785] width 34 height 20
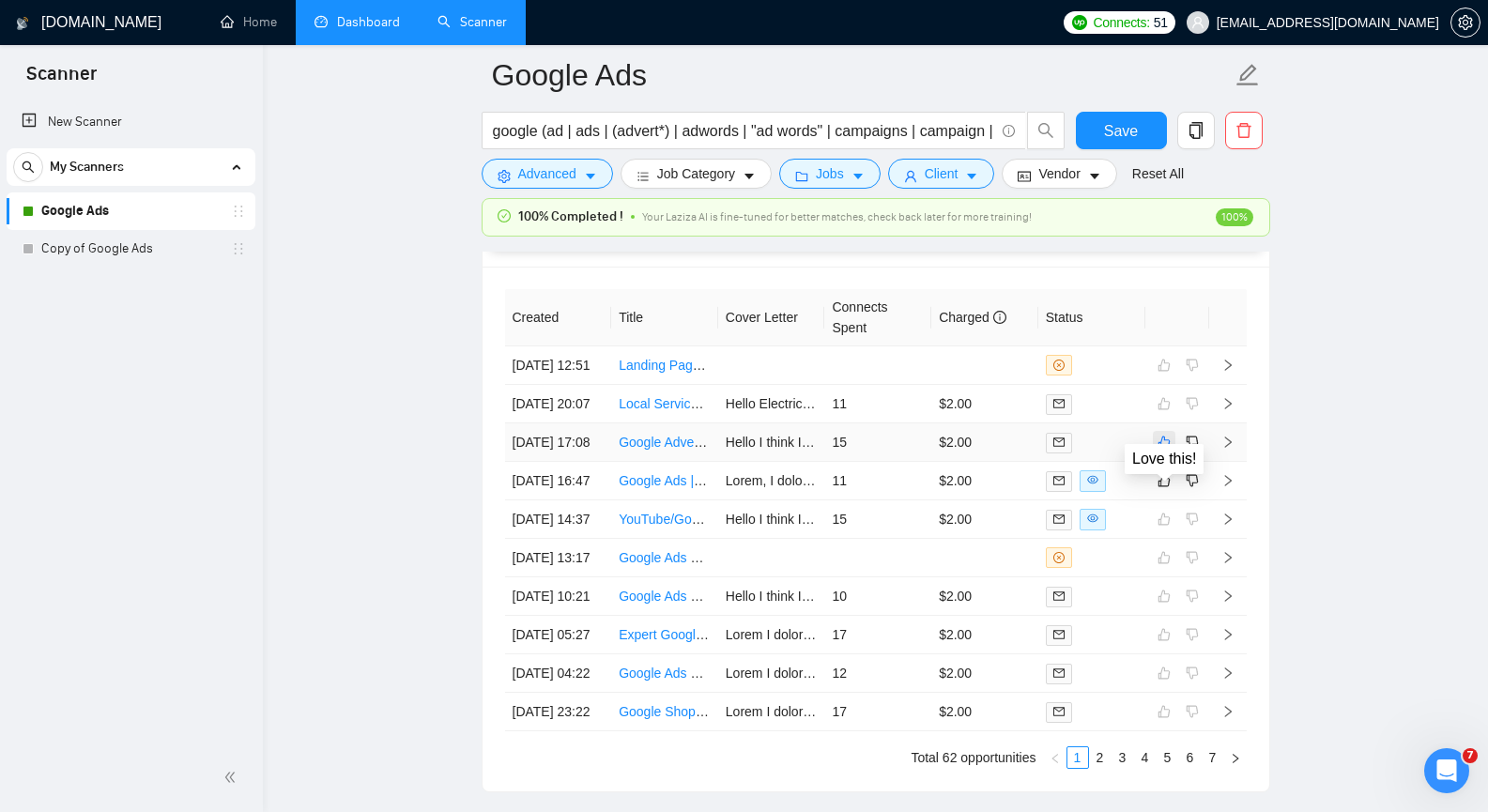
click at [1164, 449] on icon "like" at bounding box center [1164, 443] width 14 height 15
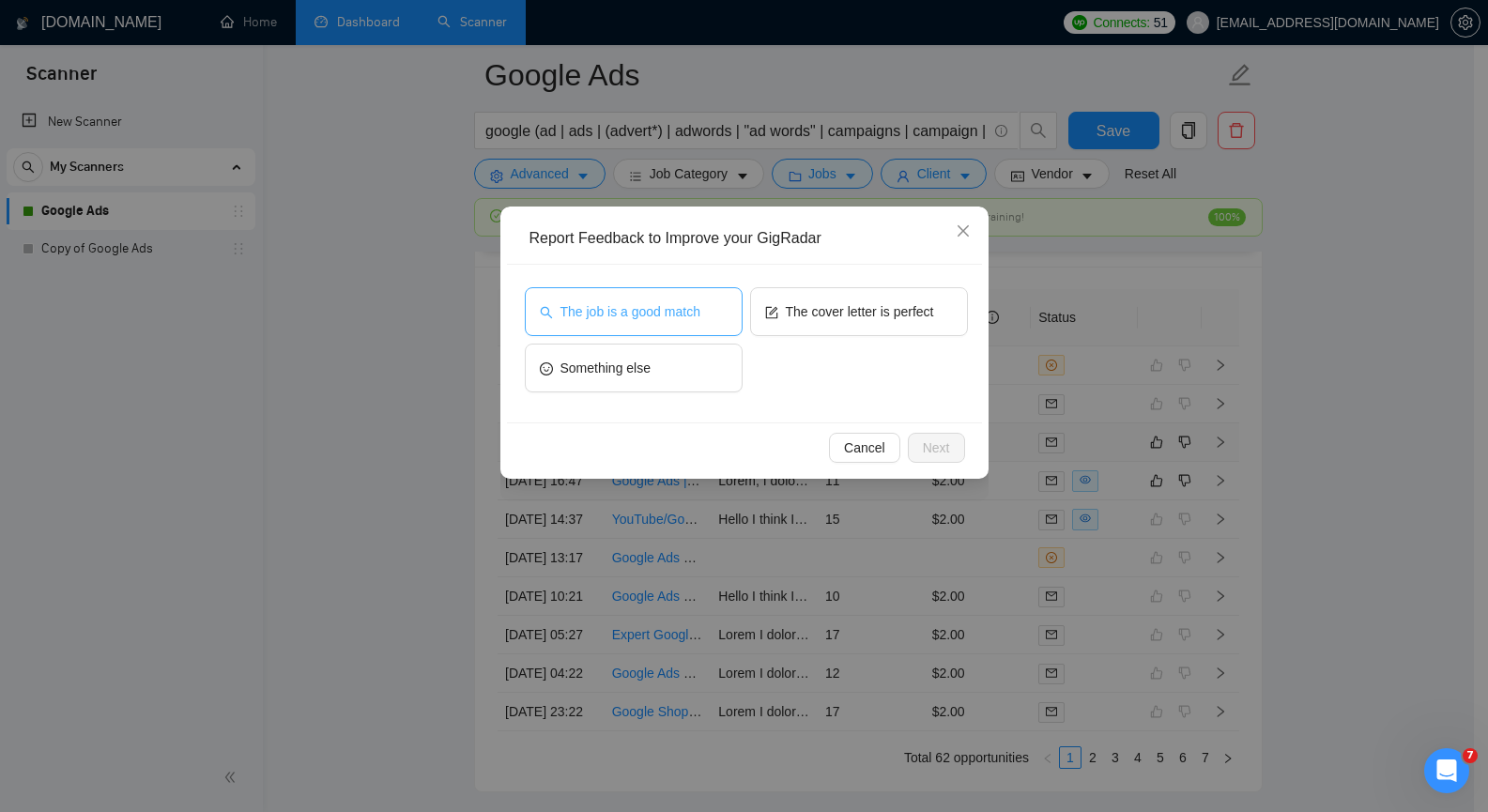
drag, startPoint x: 698, startPoint y: 307, endPoint x: 744, endPoint y: 322, distance: 48.4
click at [698, 307] on span "The job is a good match" at bounding box center [630, 311] width 140 height 20
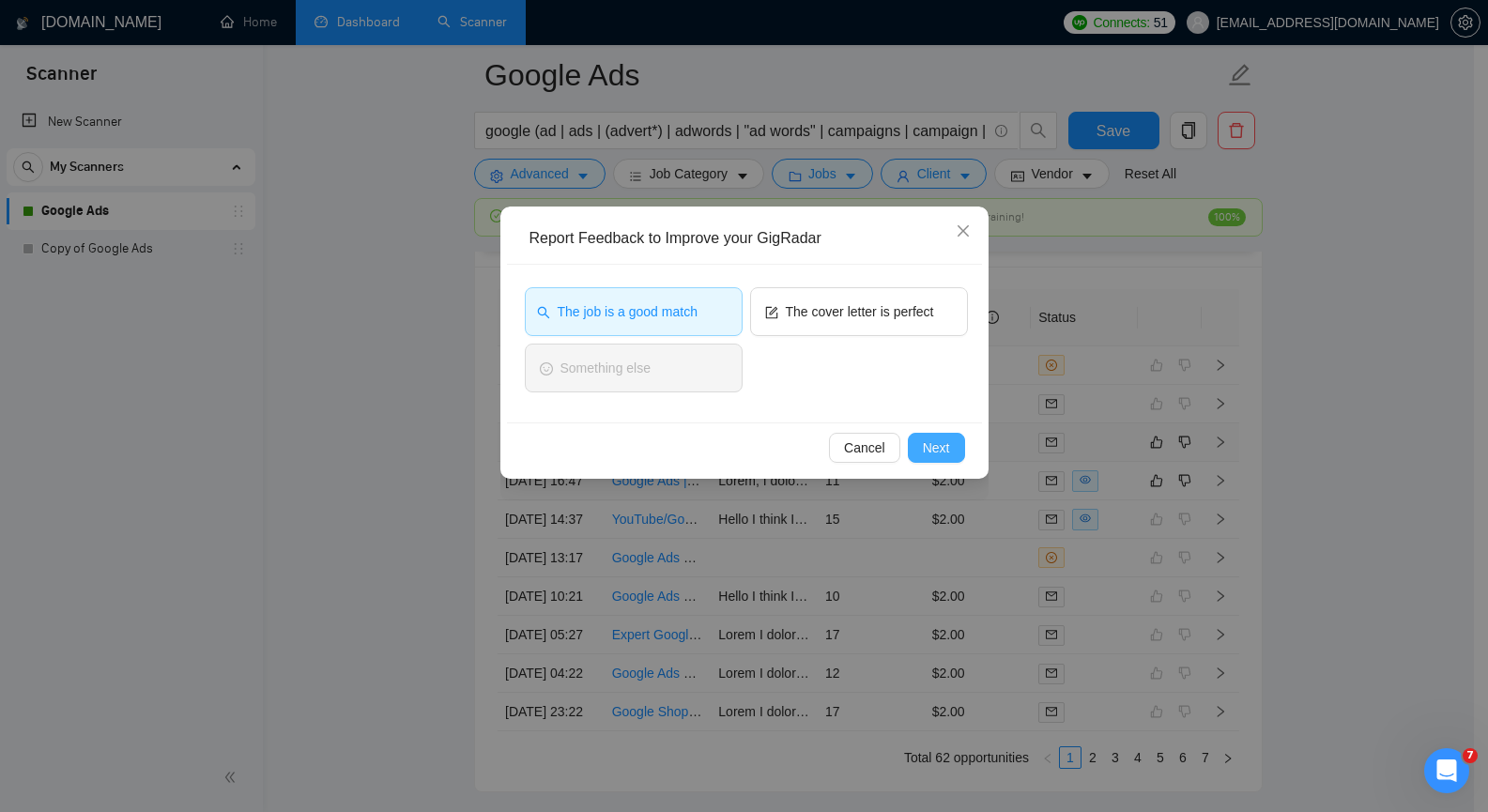
click at [940, 446] on span "Next" at bounding box center [936, 447] width 27 height 20
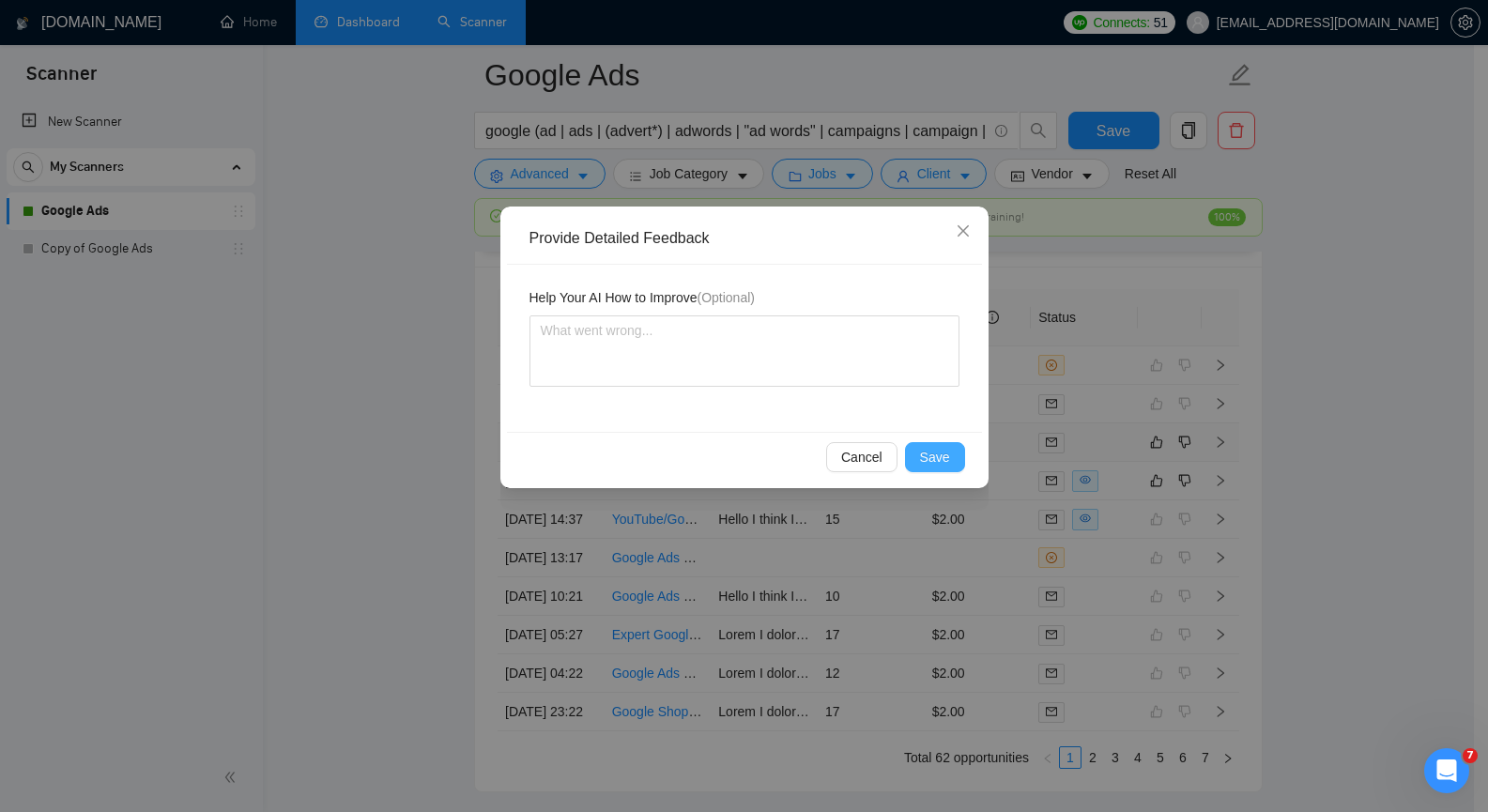
click at [936, 453] on span "Save" at bounding box center [934, 456] width 30 height 20
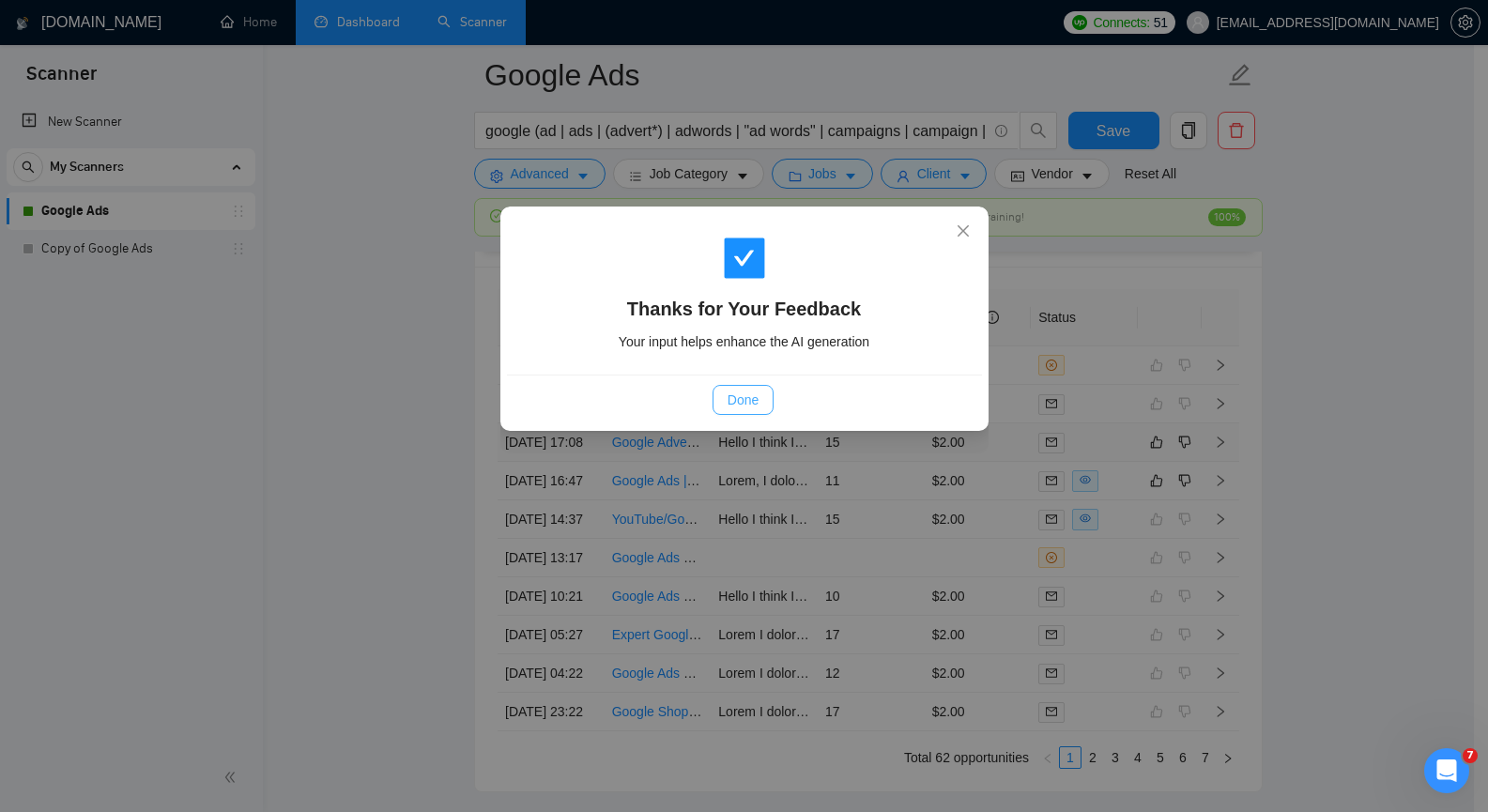
click at [742, 396] on span "Done" at bounding box center [743, 399] width 31 height 20
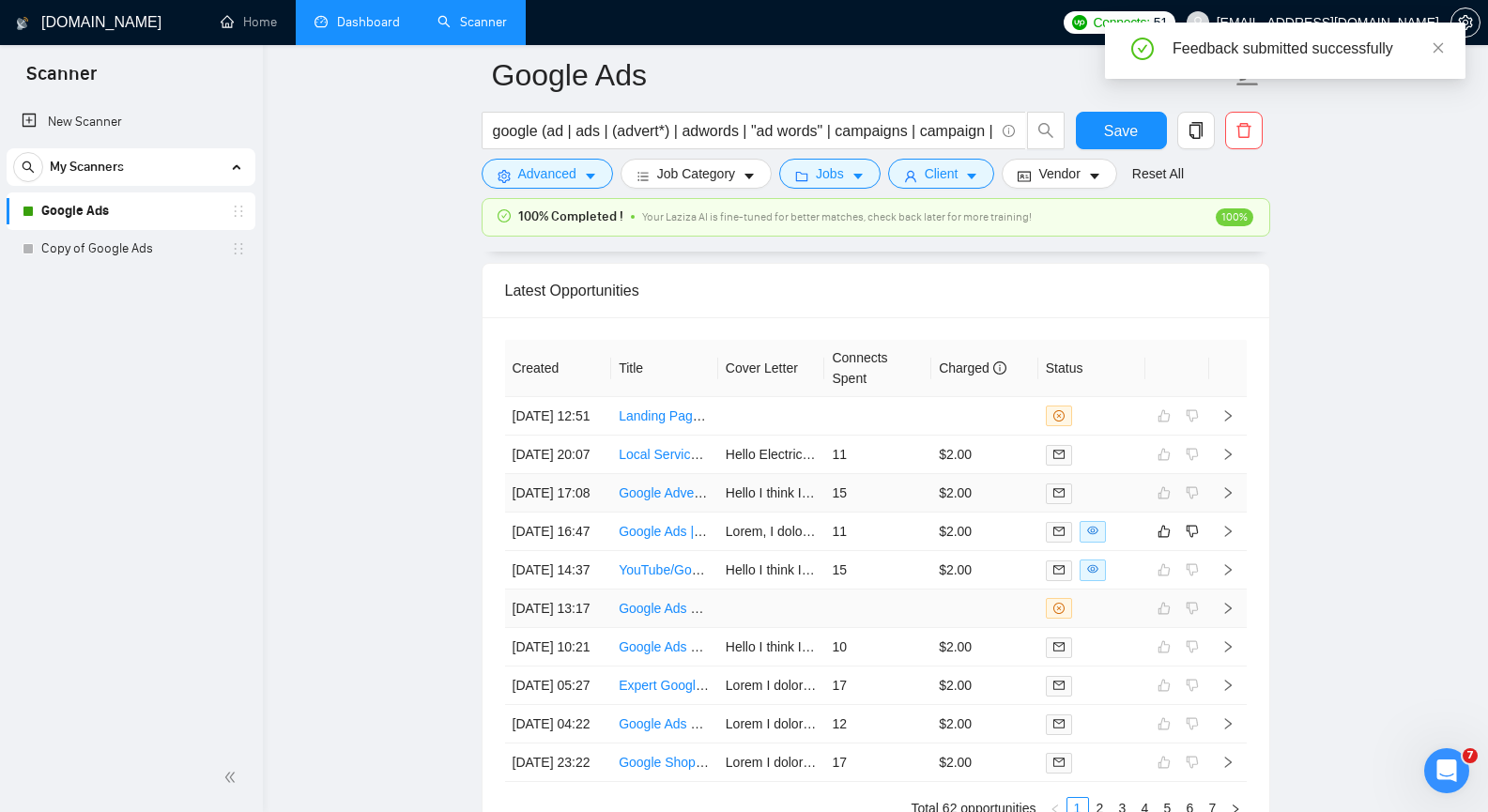
scroll to position [4600, 0]
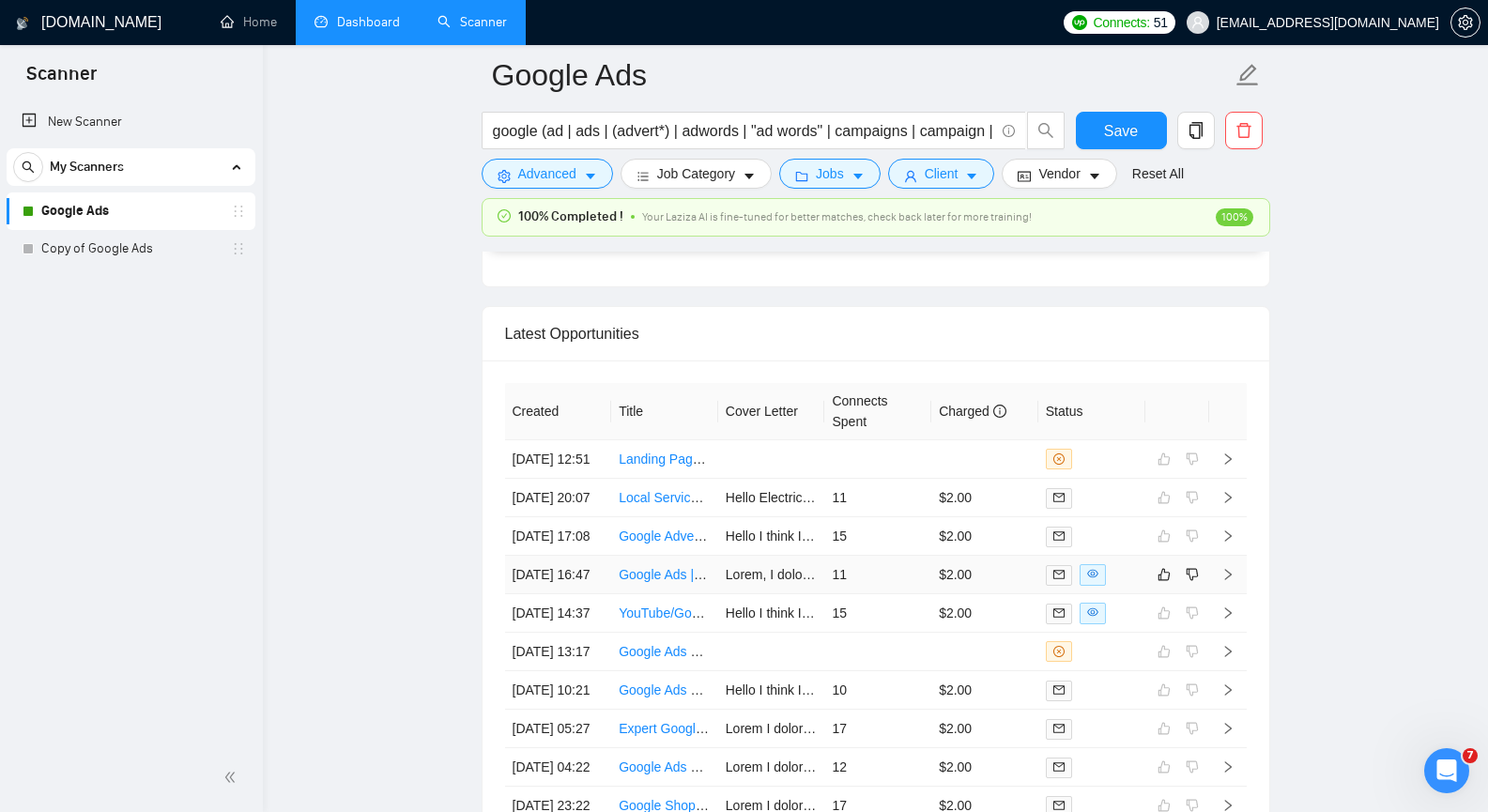
click at [1225, 581] on icon "right" at bounding box center [1227, 575] width 7 height 12
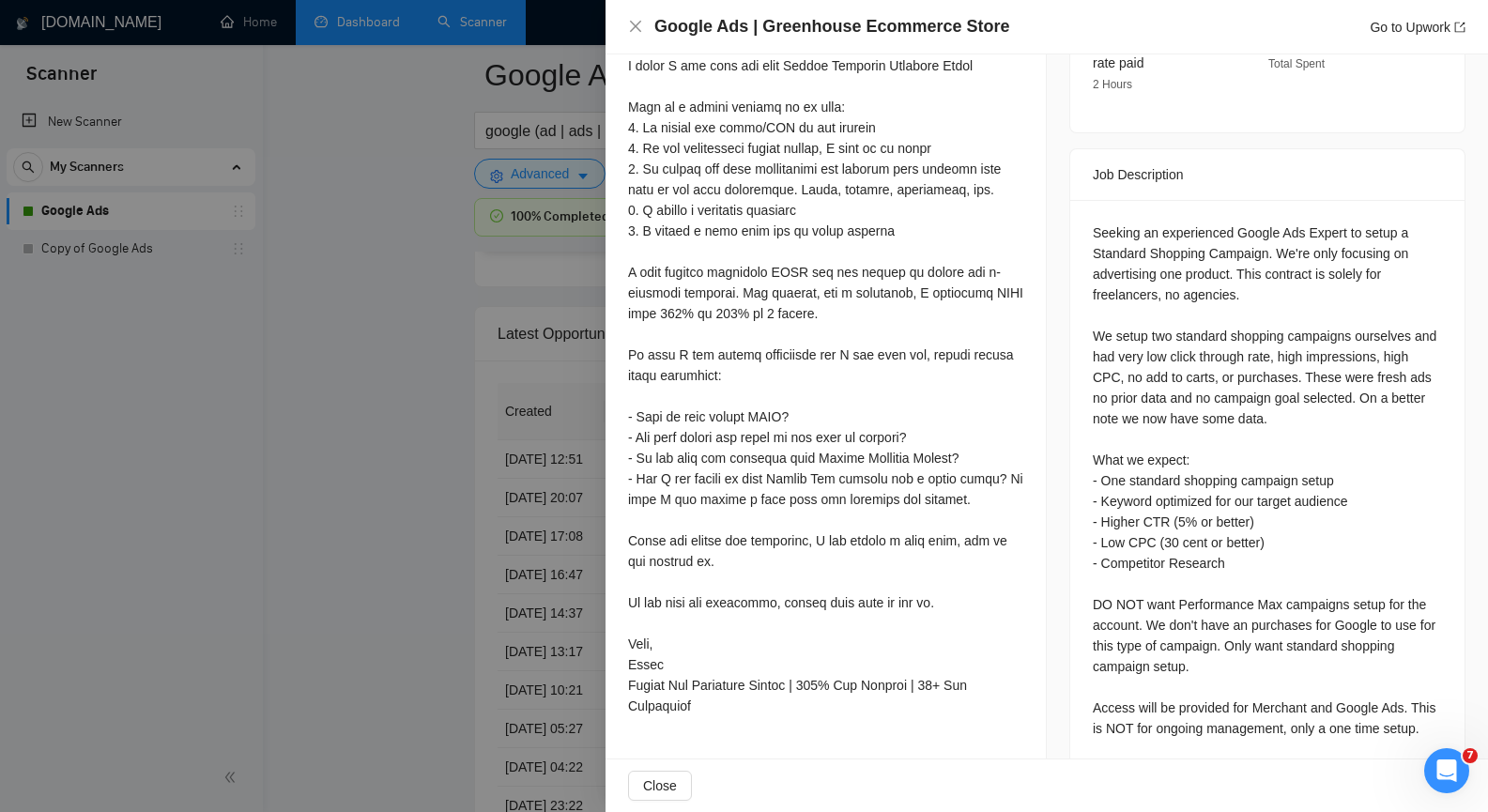
scroll to position [797, 0]
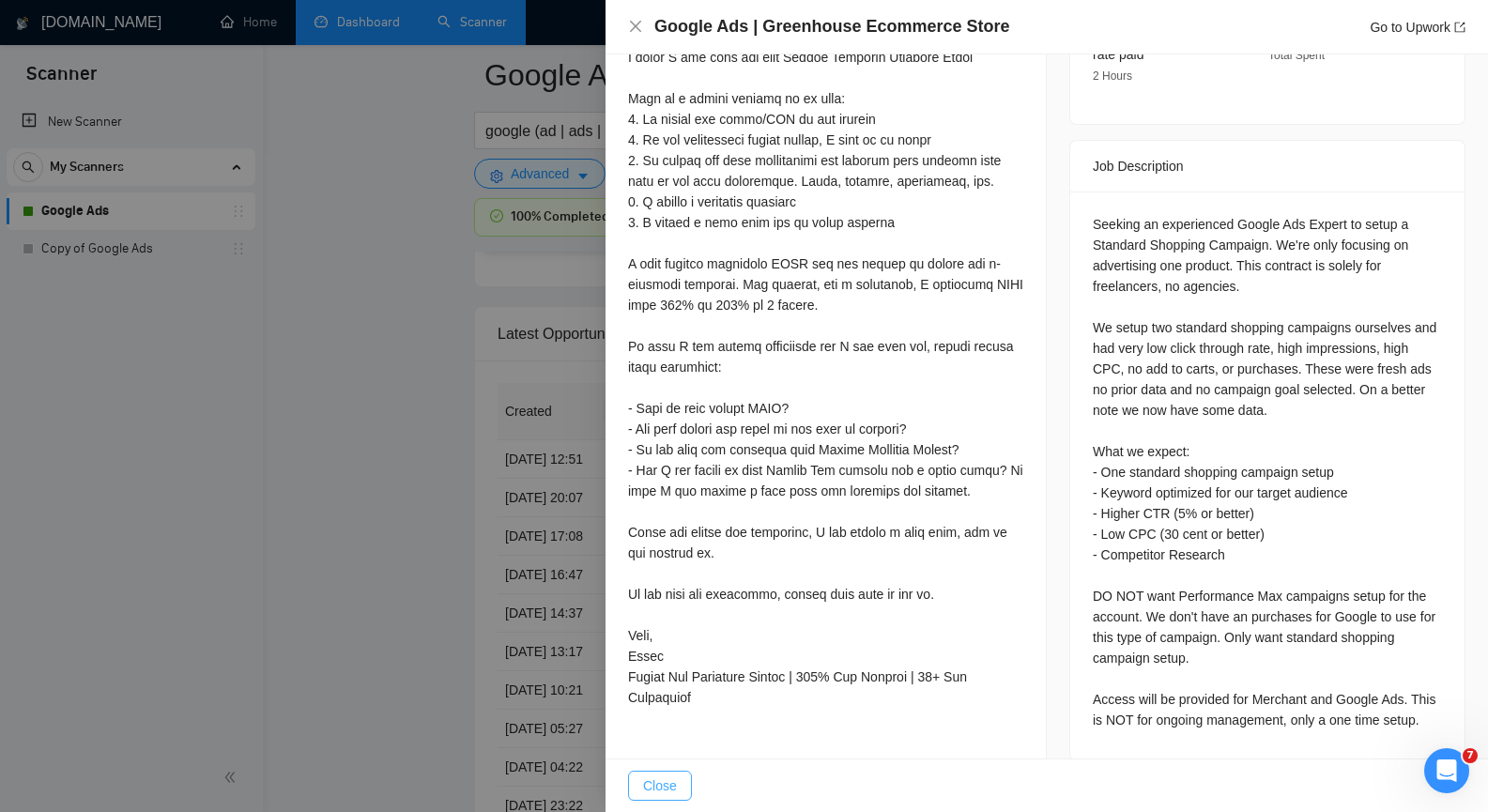
click at [679, 785] on button "Close" at bounding box center [660, 785] width 64 height 30
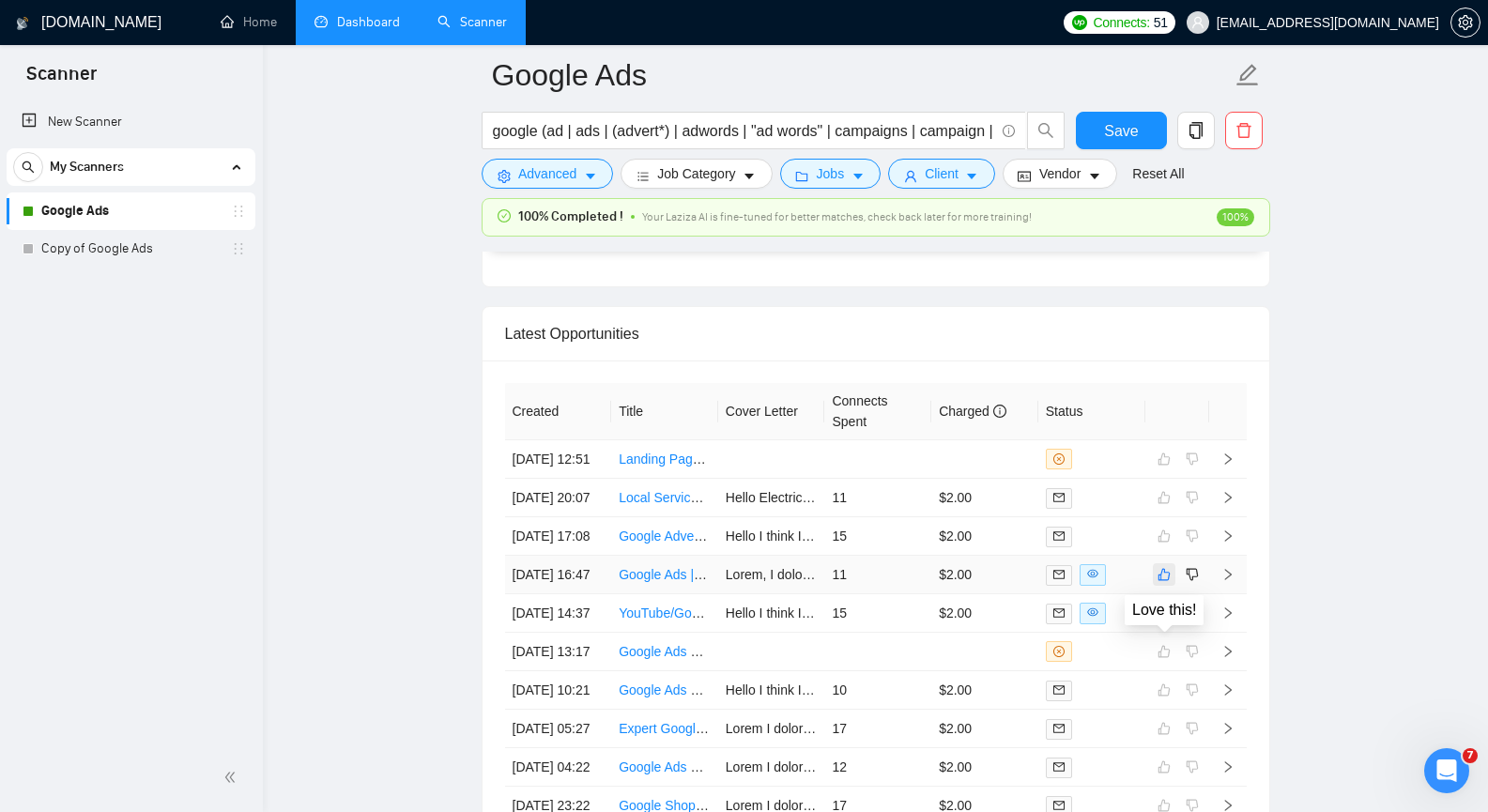
click at [1163, 582] on icon "like" at bounding box center [1163, 575] width 13 height 13
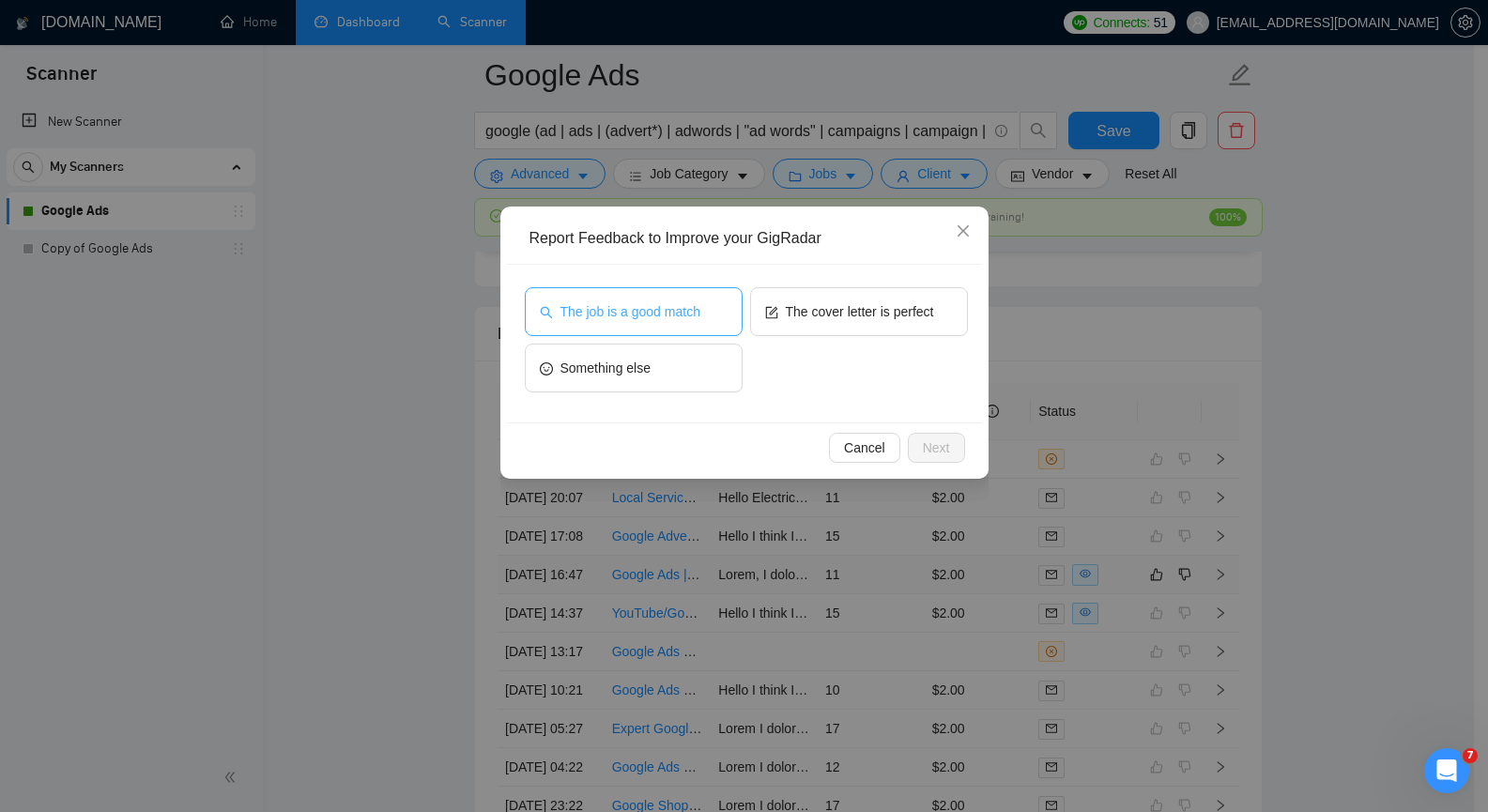
click at [718, 329] on button "The job is a good match" at bounding box center [634, 311] width 218 height 49
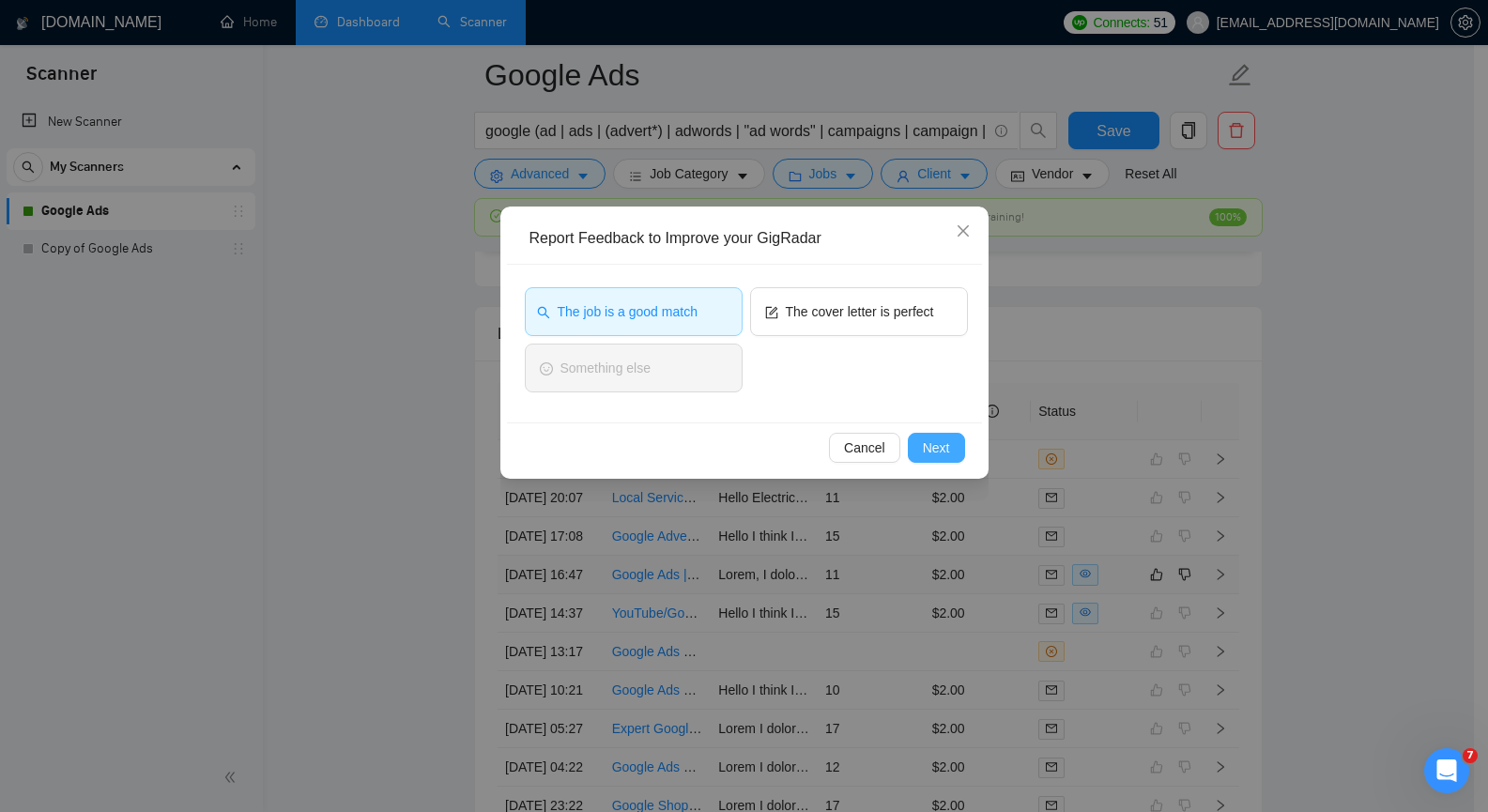
click at [942, 443] on span "Next" at bounding box center [936, 447] width 27 height 20
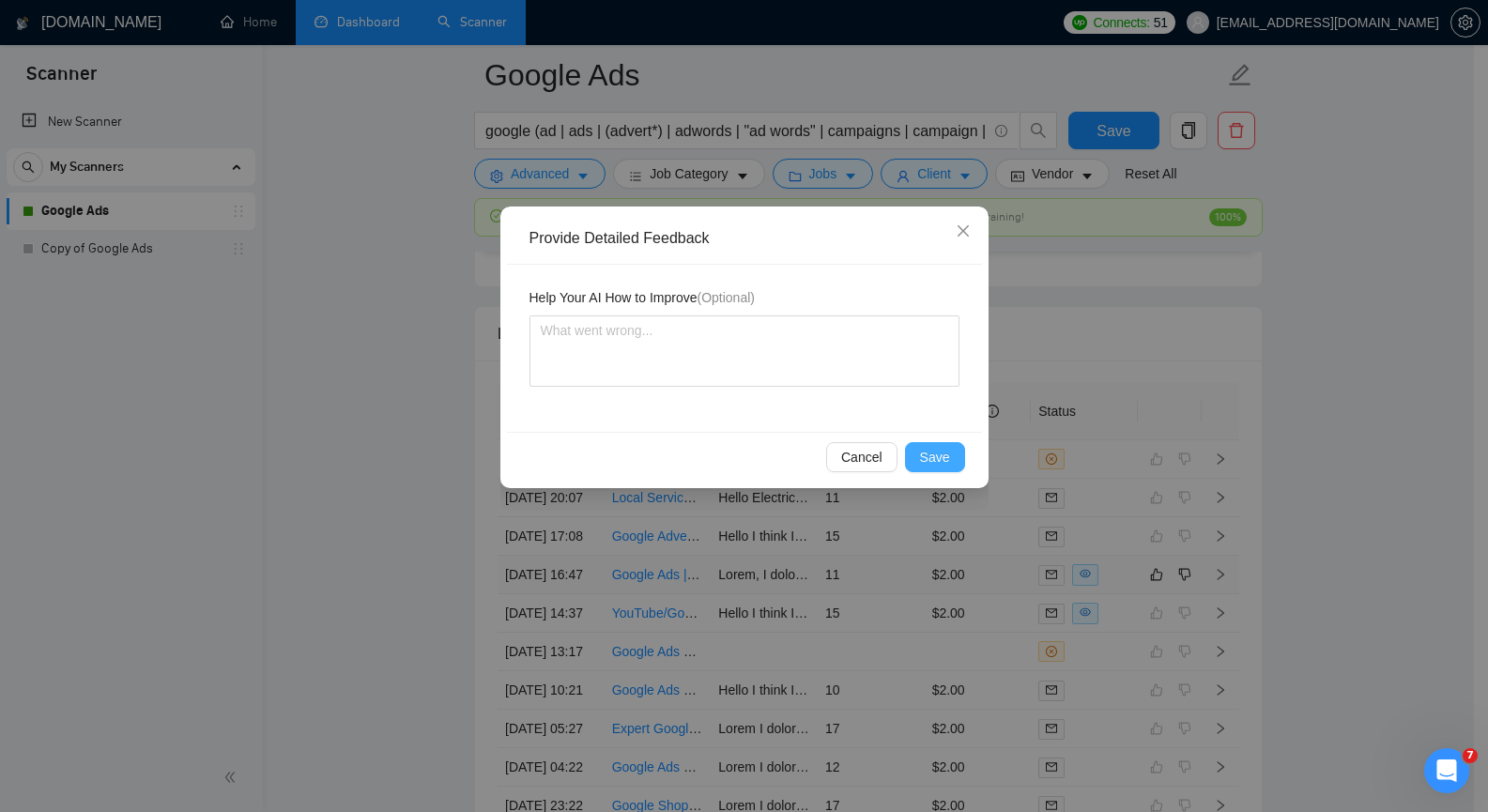
click at [938, 456] on span "Save" at bounding box center [934, 456] width 30 height 20
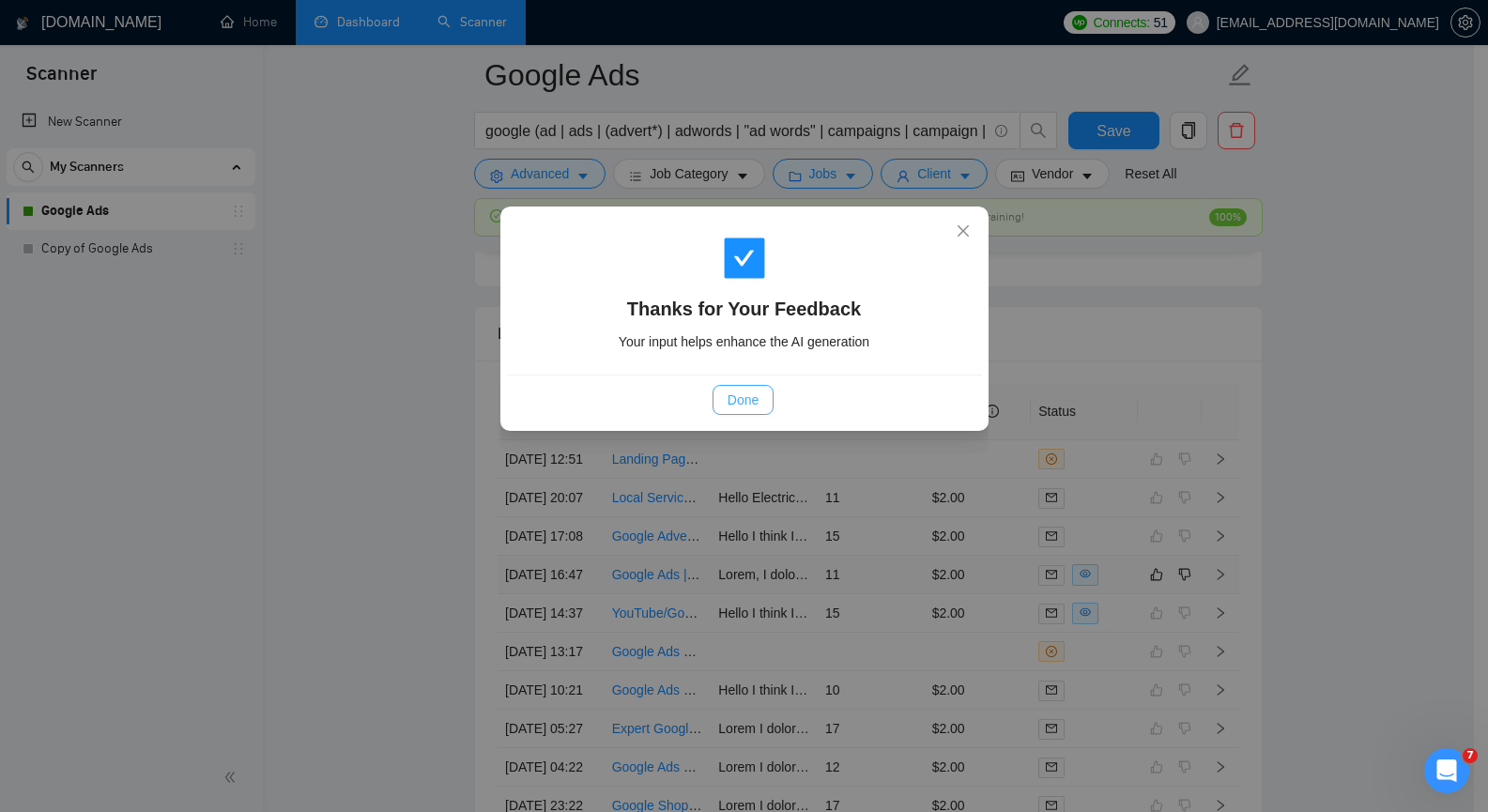
click at [761, 402] on button "Done" at bounding box center [743, 399] width 61 height 30
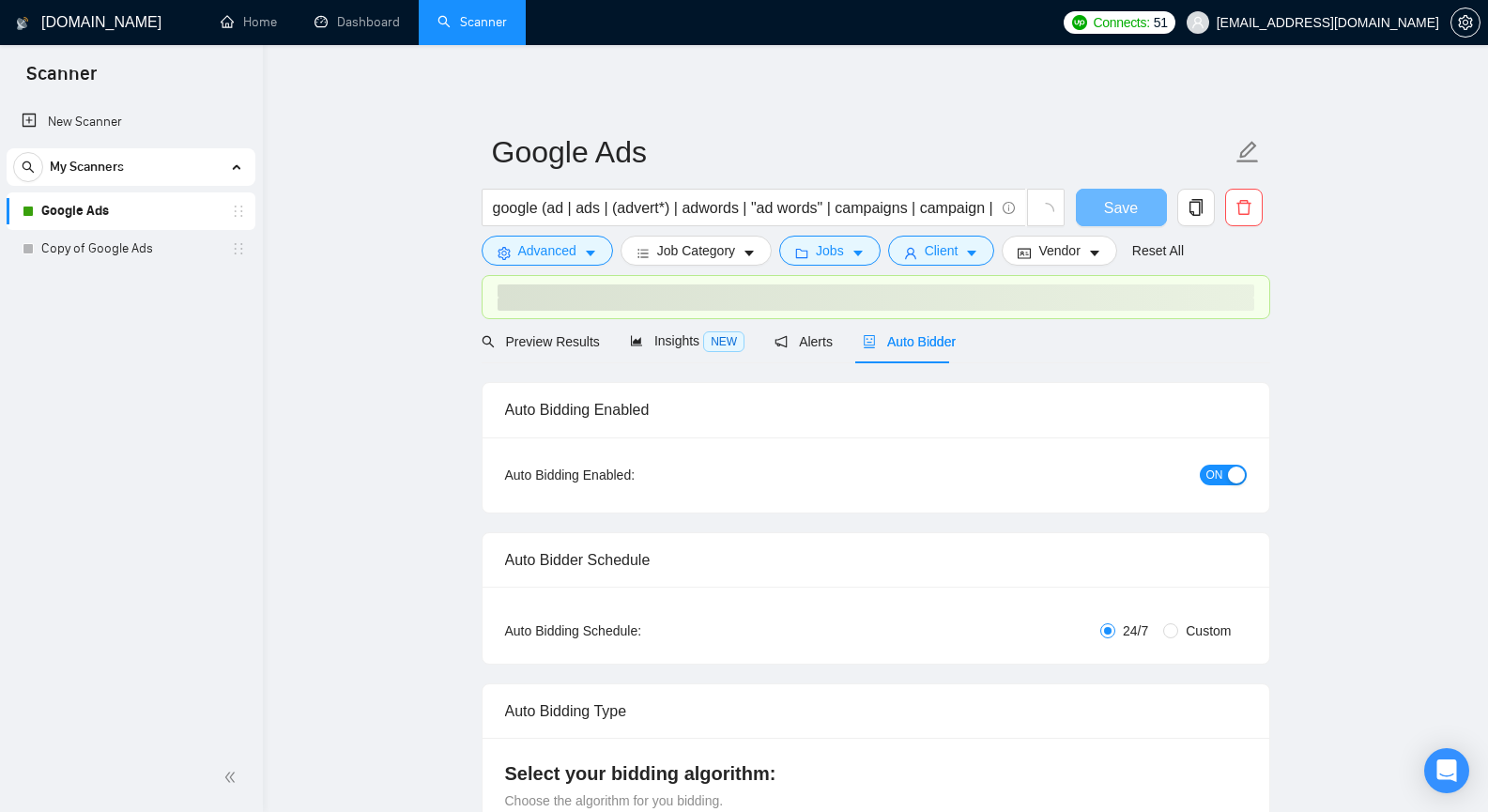
scroll to position [4182, 0]
